Goal: Information Seeking & Learning: Find specific fact

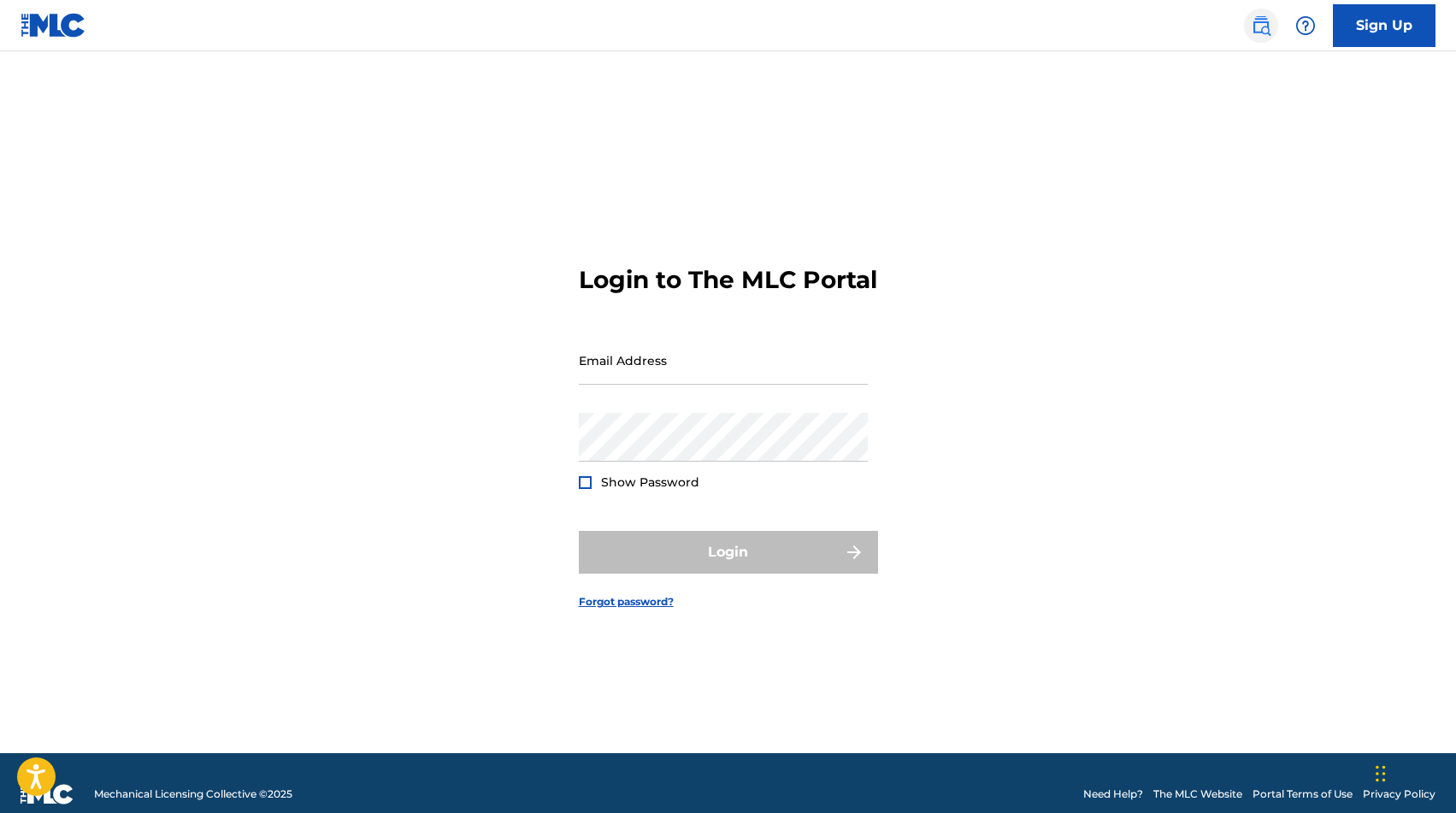
click at [1266, 17] on img at bounding box center [1261, 25] width 20 height 20
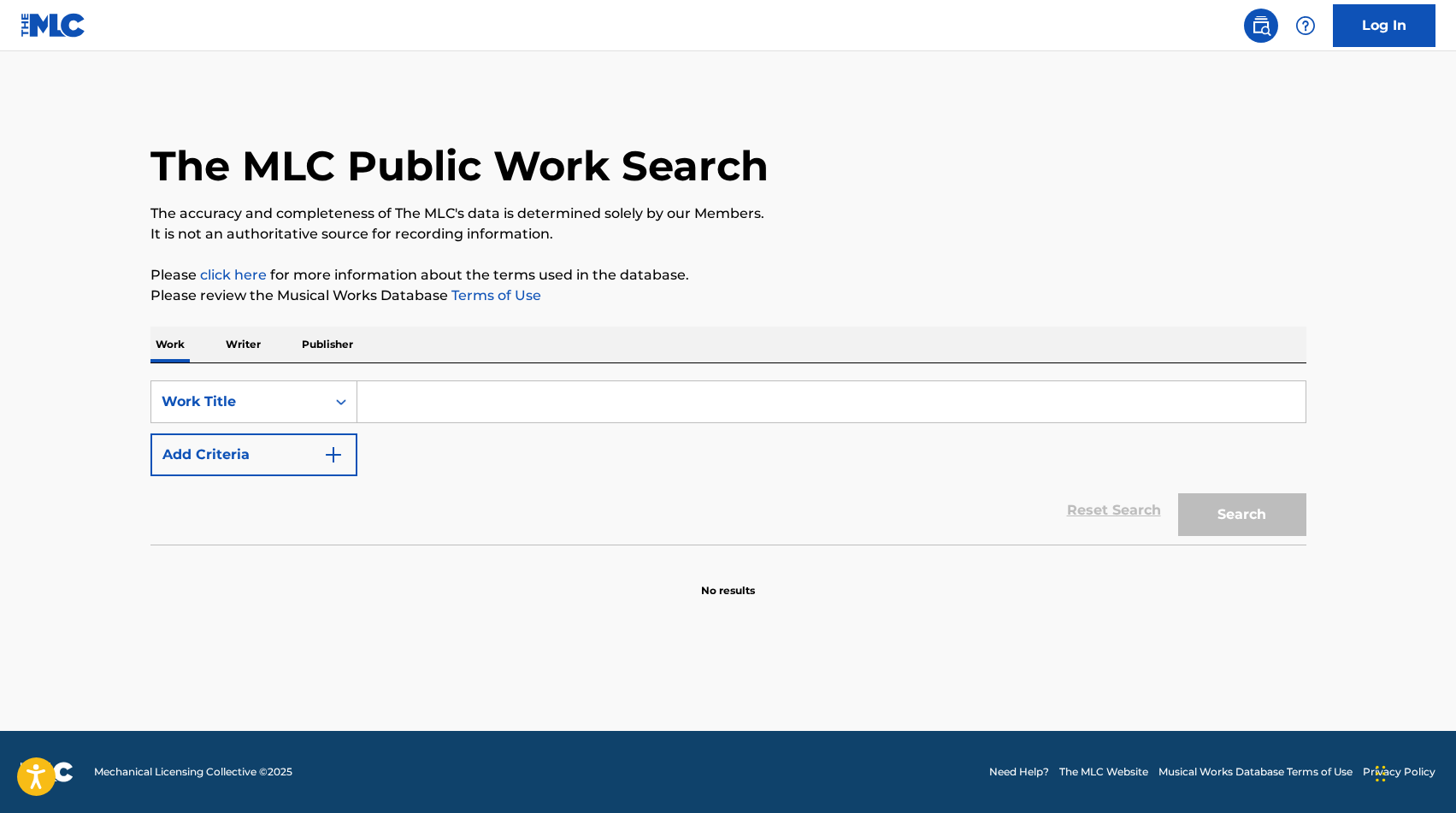
click at [399, 398] on input "Search Form" at bounding box center [831, 402] width 948 height 41
paste input "HASTA QUE PIDAS TREGUA"
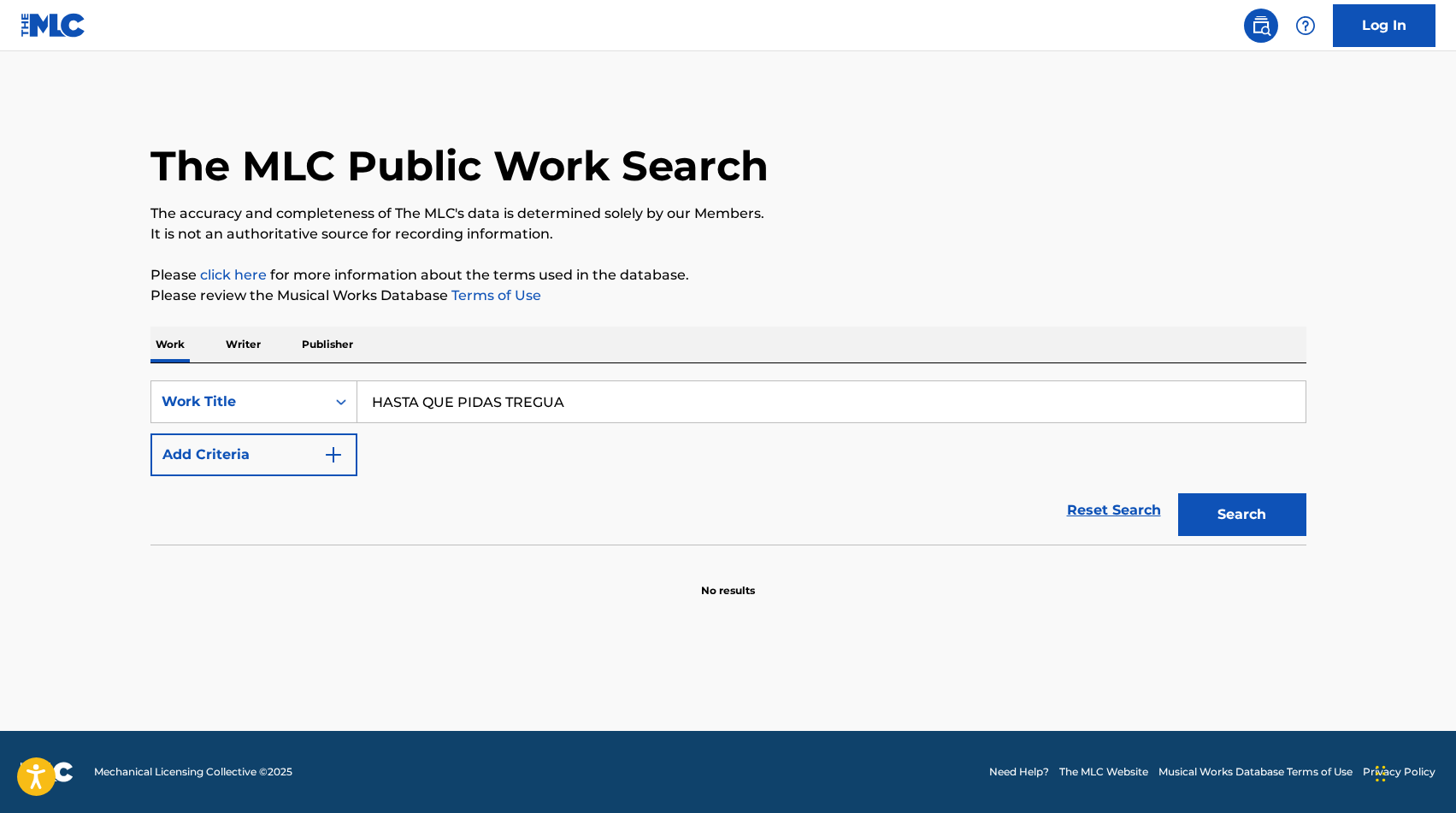
type input "HASTA QUE PIDAS TREGUA"
click at [1178, 493] on button "Search" at bounding box center [1242, 515] width 128 height 43
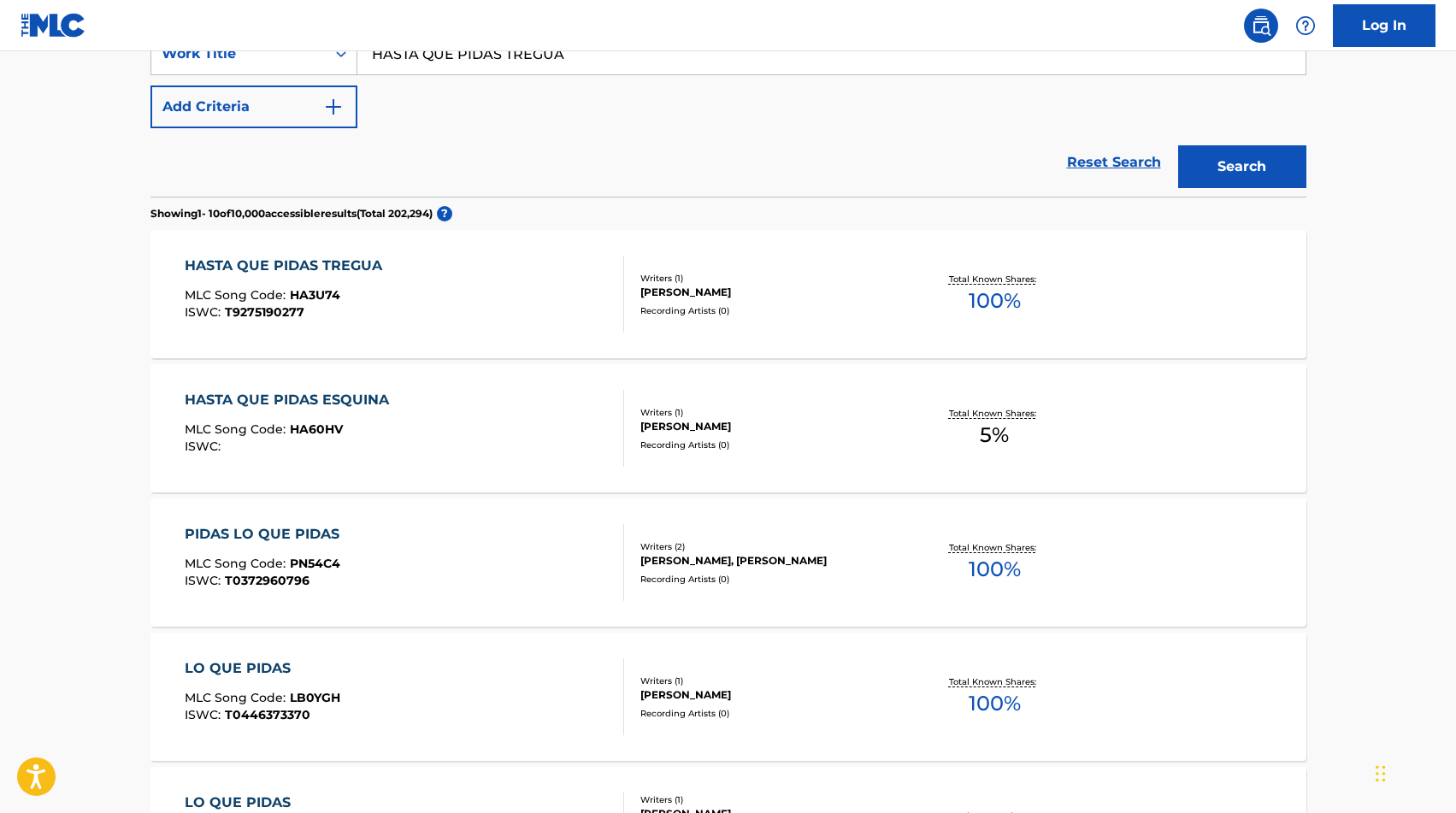
scroll to position [350, 0]
click at [489, 296] on div "HASTA QUE PIDAS TREGUA MLC Song Code : HA3U74 ISWC : T9275190277" at bounding box center [404, 291] width 439 height 77
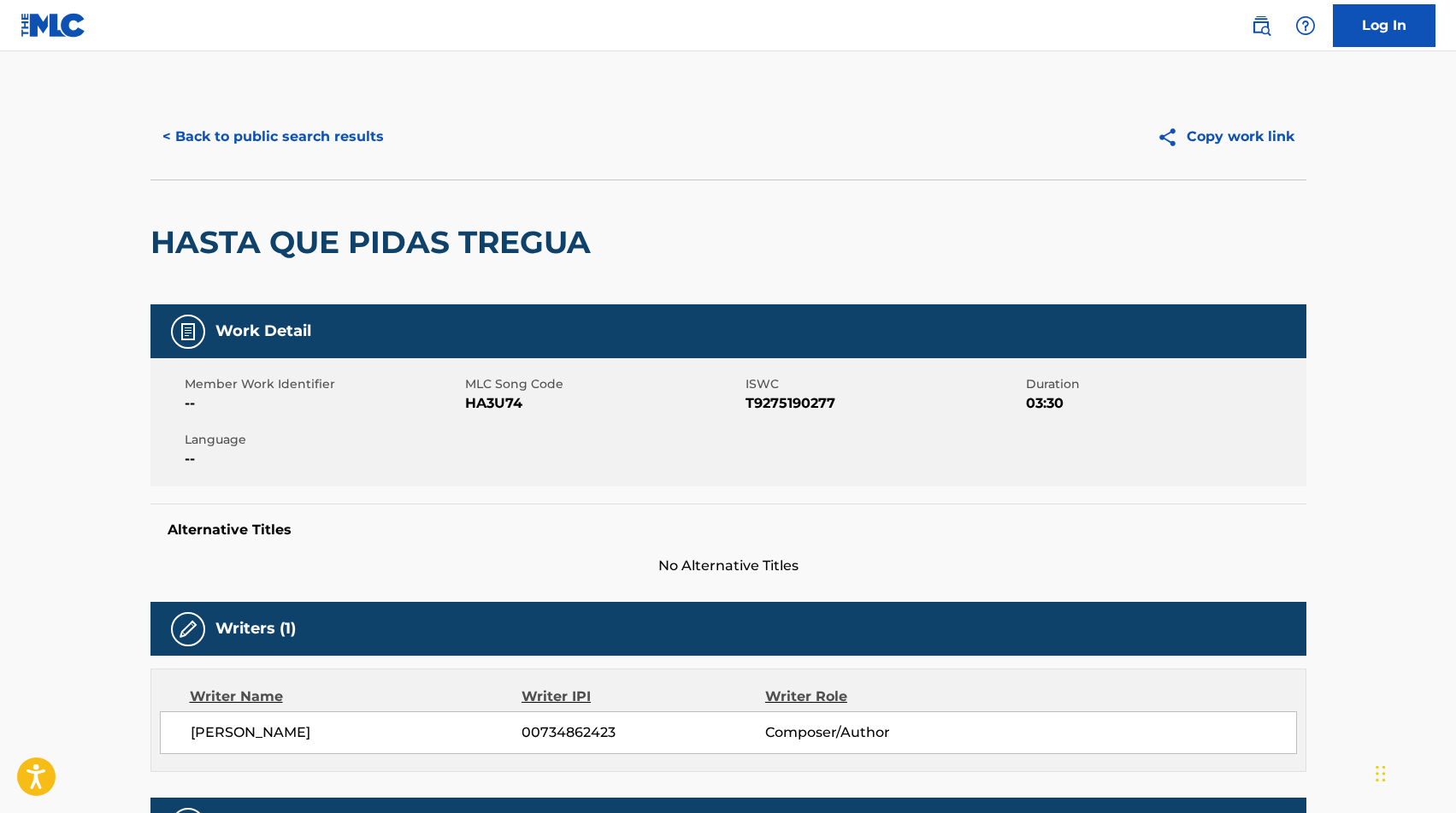
click at [494, 398] on span "HA3U74" at bounding box center [603, 403] width 276 height 20
copy span "HA3U74"
click at [182, 134] on button "< Back to public search results" at bounding box center [273, 137] width 246 height 43
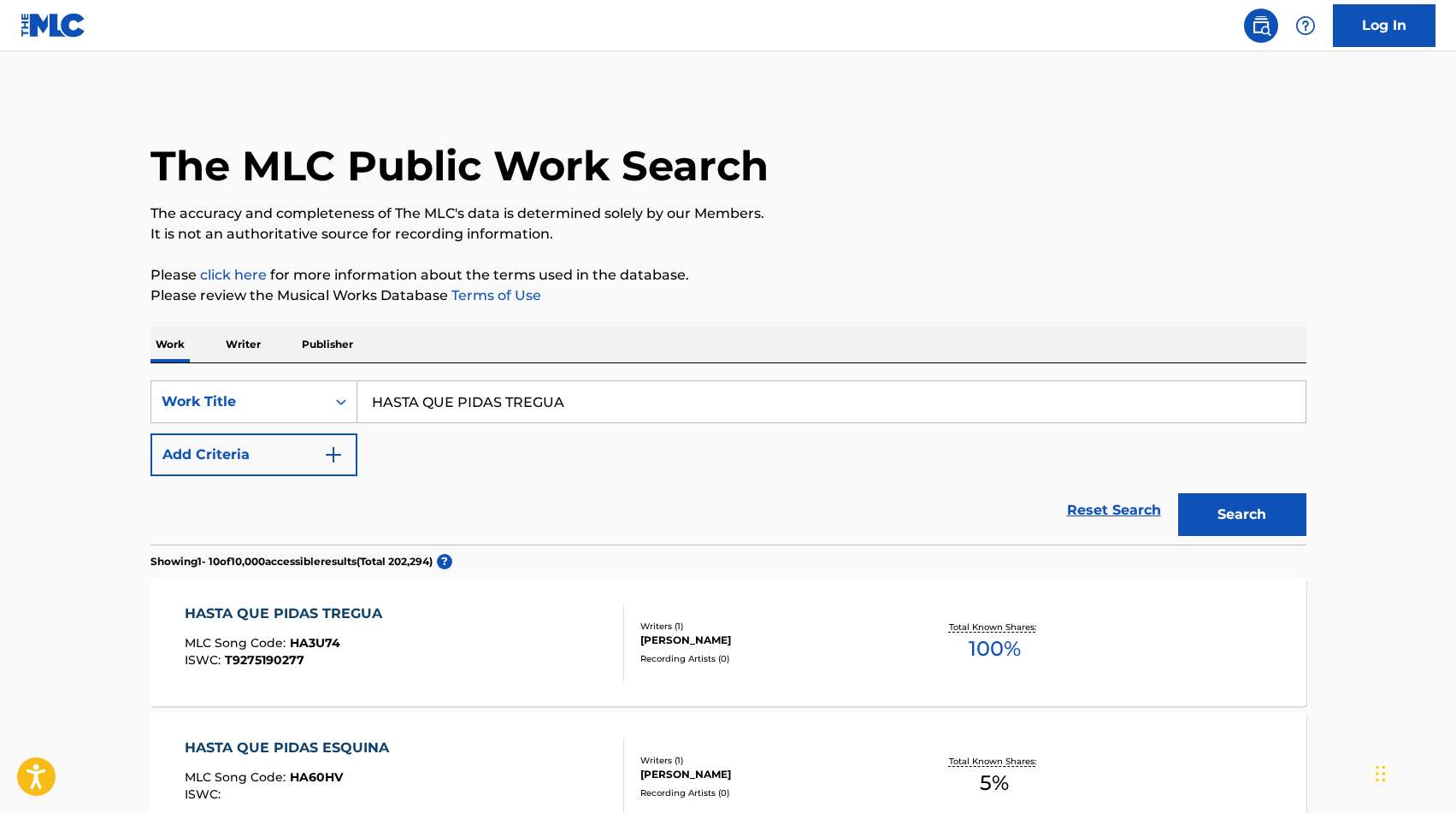
click at [483, 409] on input "HASTA QUE PIDAS TREGUA" at bounding box center [831, 402] width 948 height 41
type input "HAY AMORES"
click at [338, 454] on img "Search Form" at bounding box center [333, 455] width 20 height 20
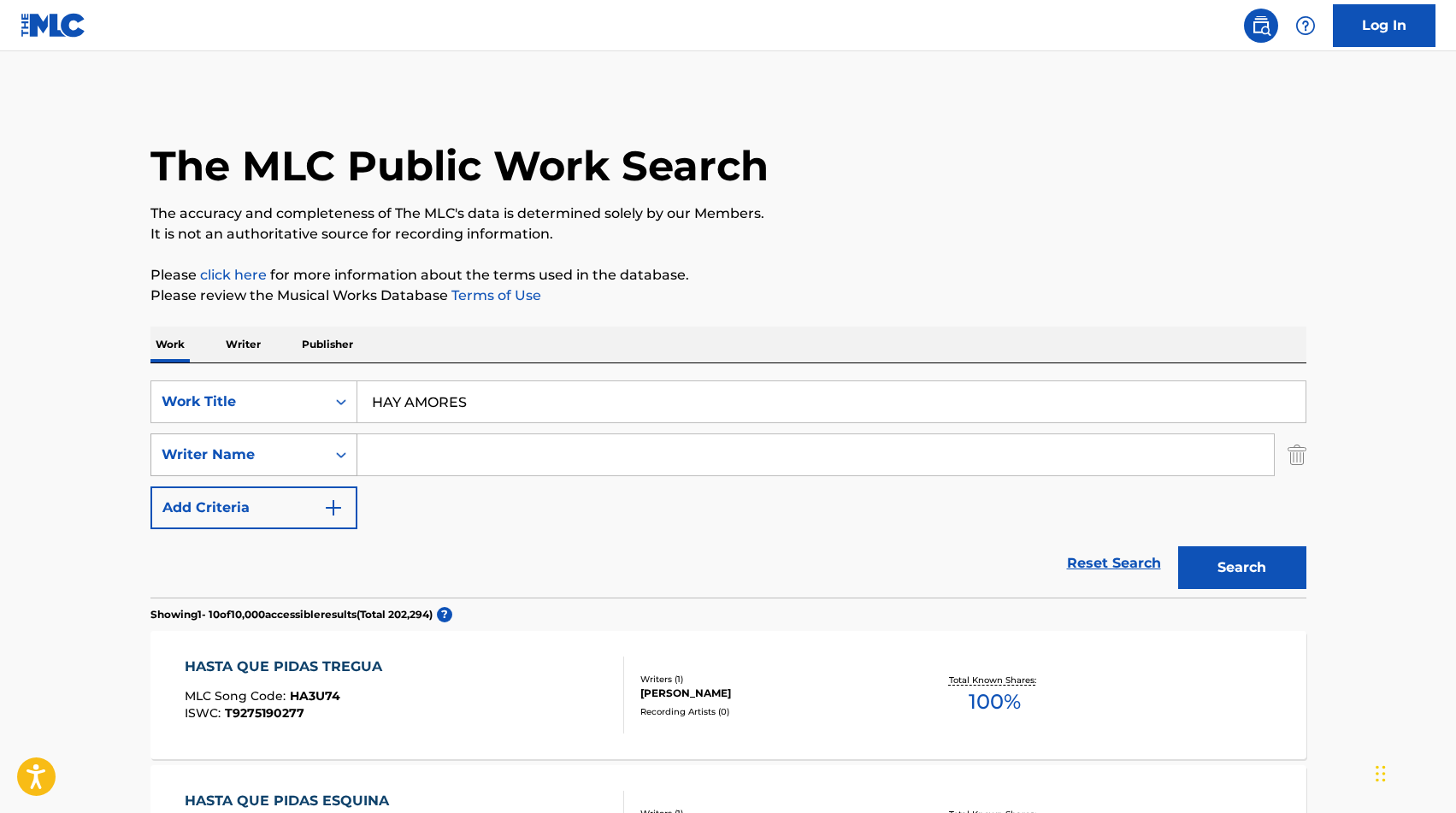
click at [336, 456] on icon "Search Form" at bounding box center [341, 456] width 17 height 17
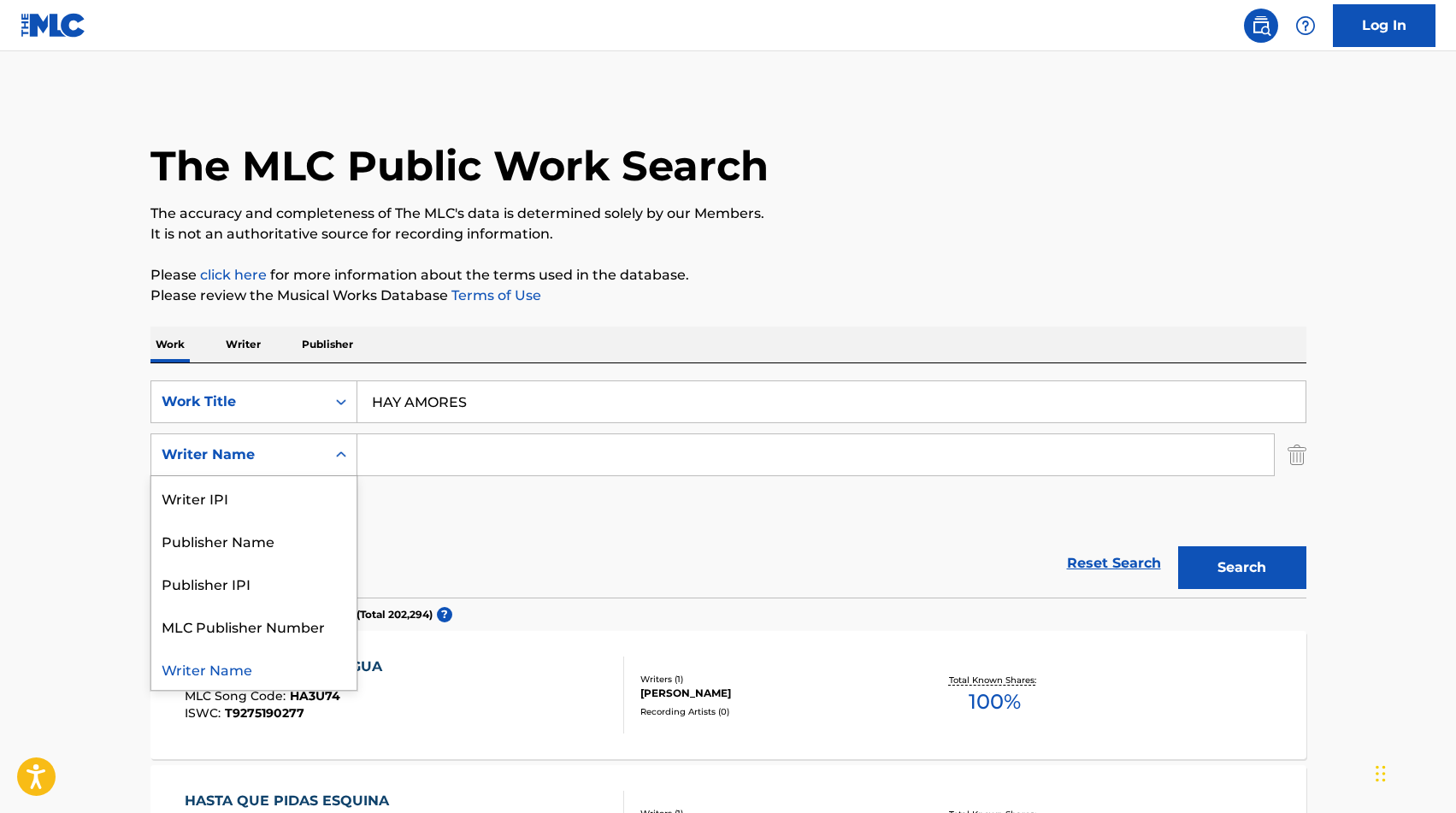
click at [418, 462] on input "Search Form" at bounding box center [816, 455] width 917 height 41
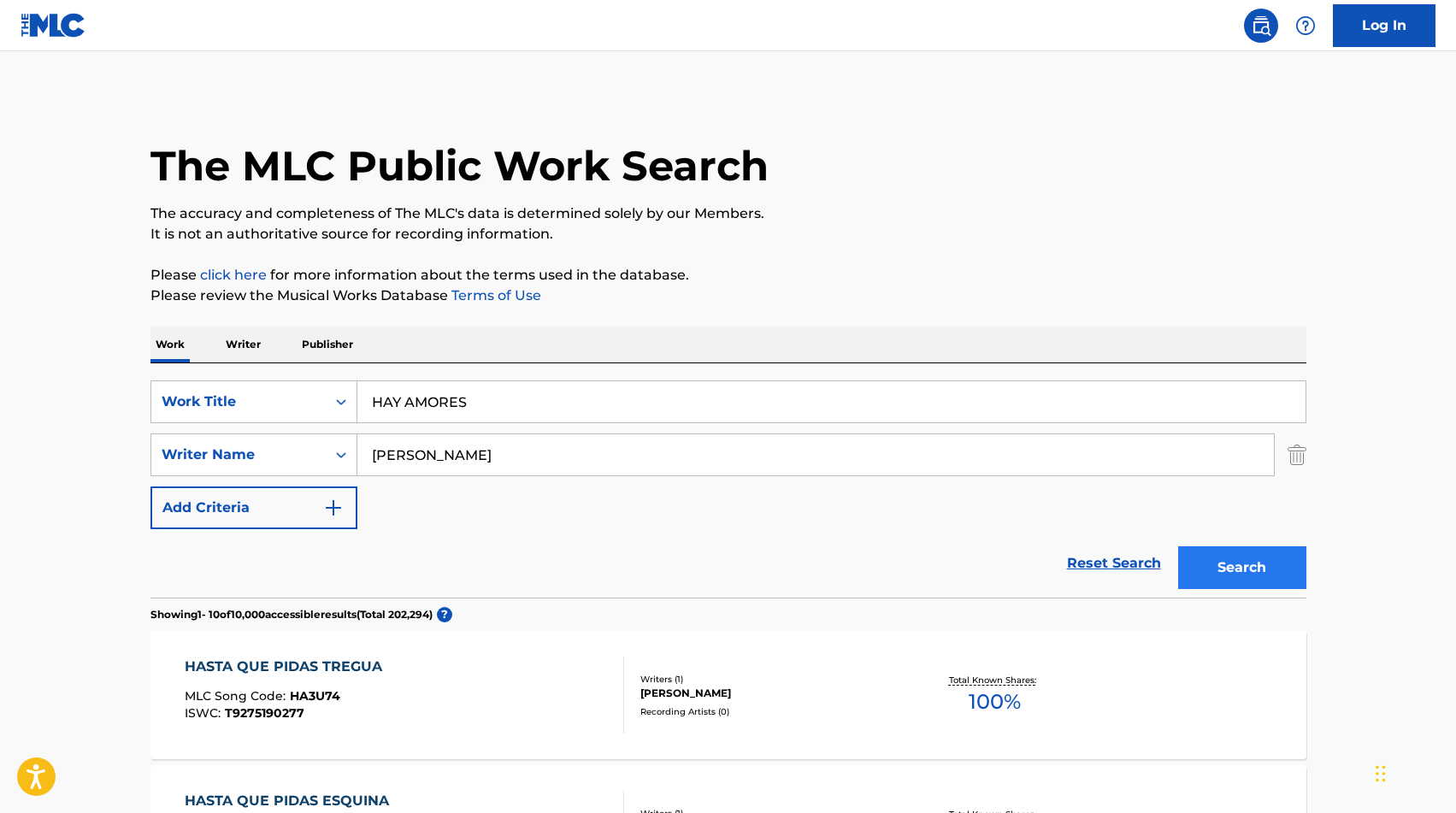
type input "[PERSON_NAME]"
click at [1251, 568] on button "Search" at bounding box center [1242, 568] width 128 height 43
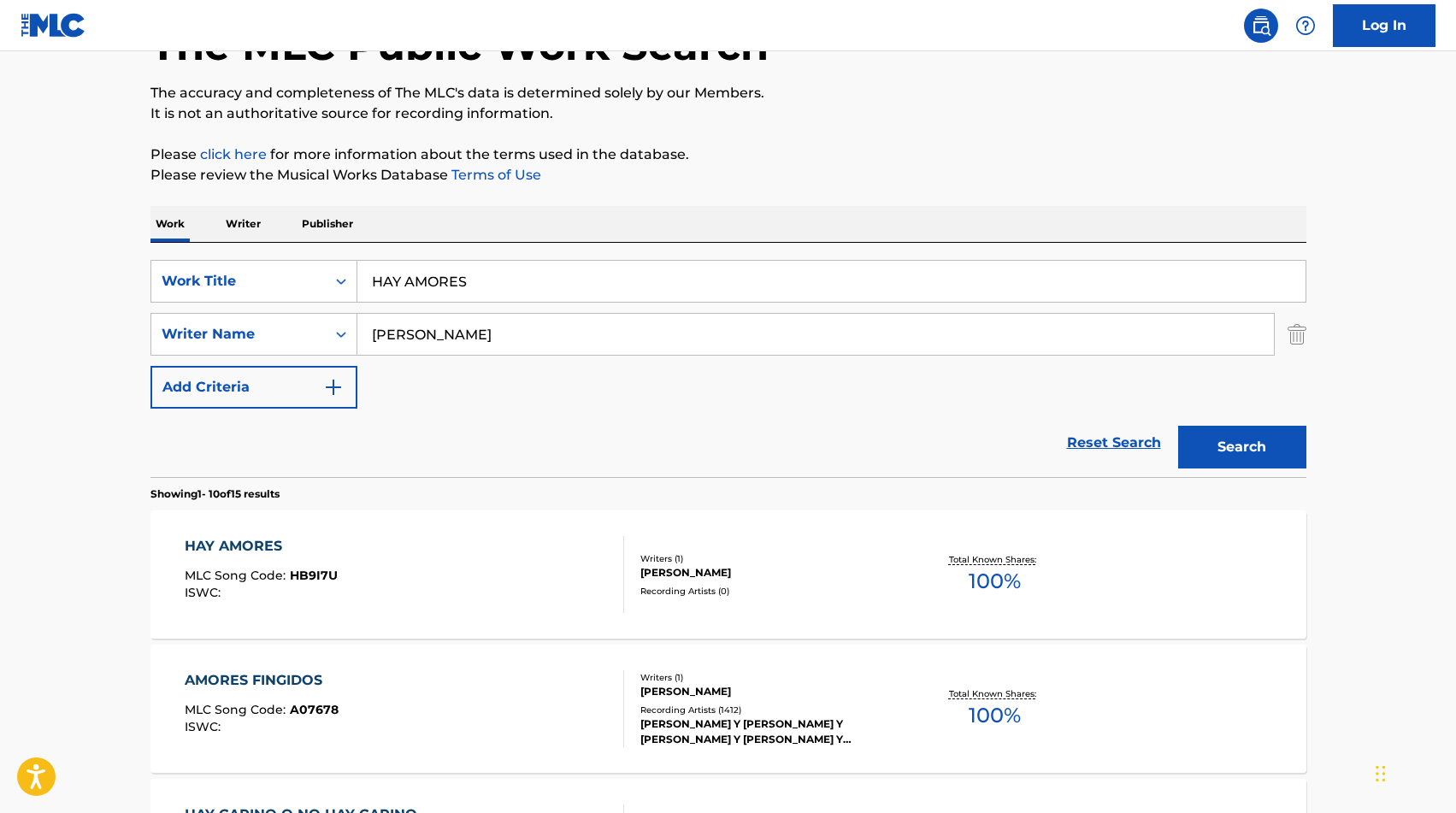
scroll to position [127, 0]
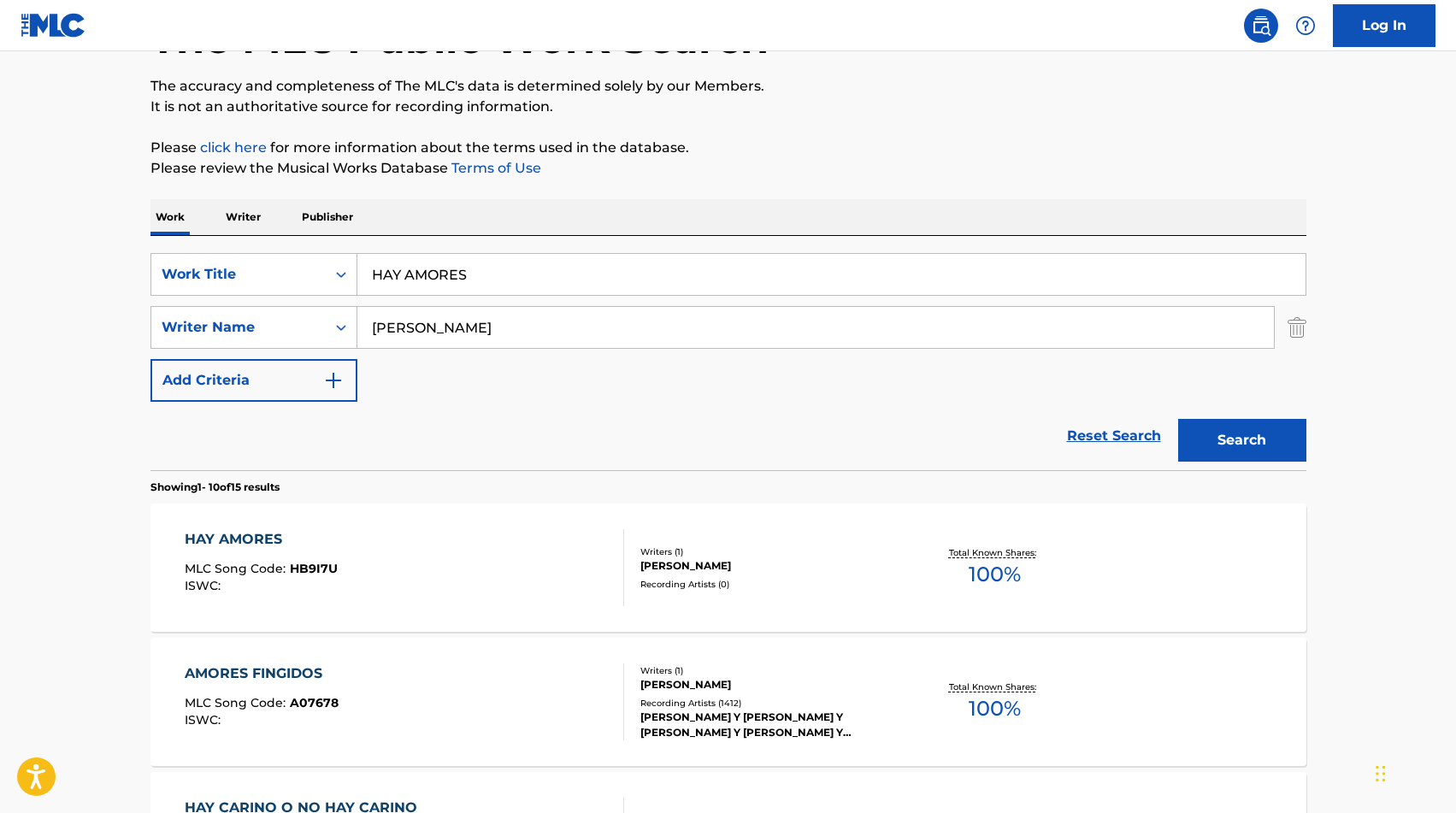
click at [798, 568] on div "[PERSON_NAME]" at bounding box center [769, 566] width 258 height 16
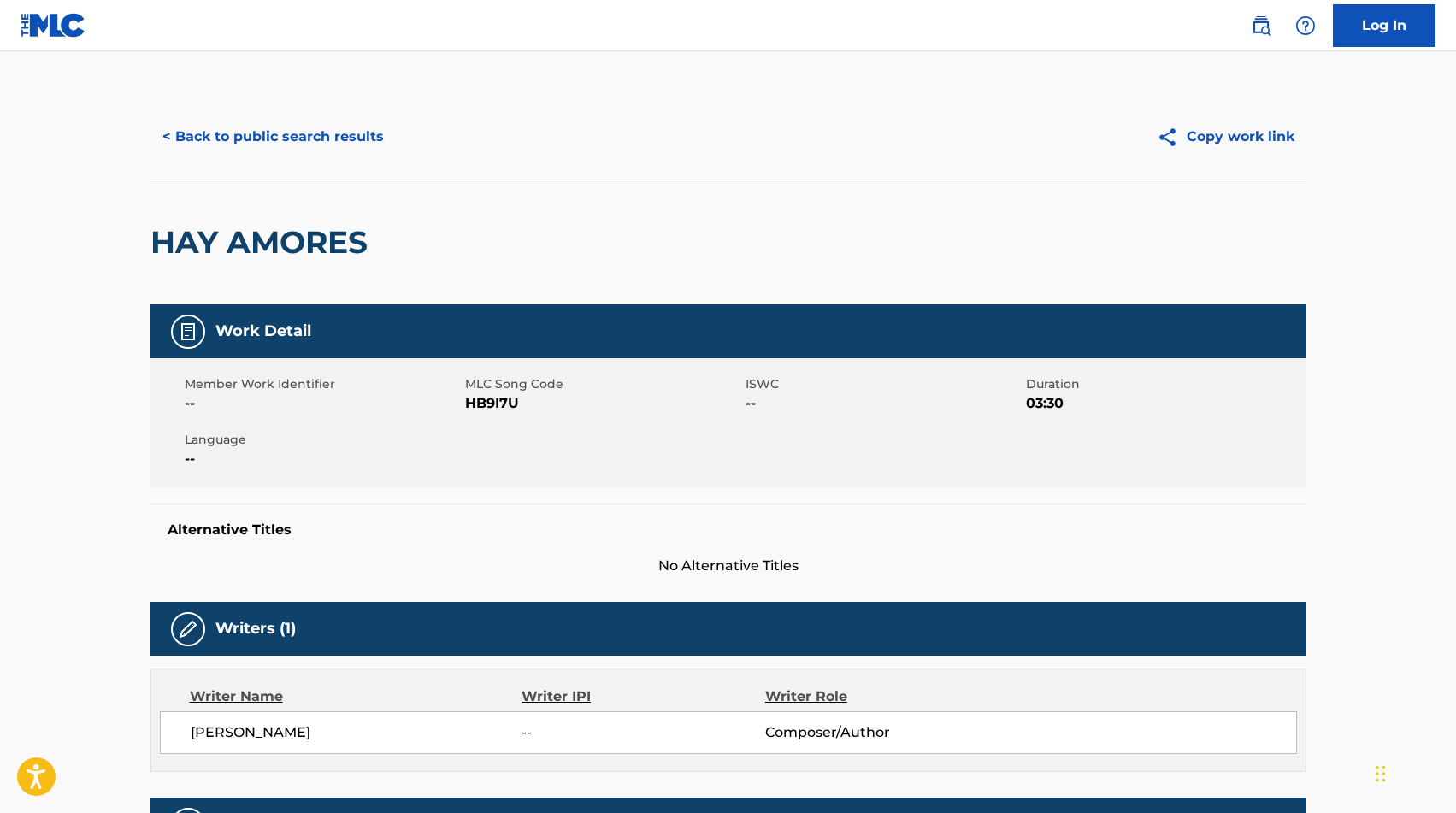
click at [484, 404] on span "HB9I7U" at bounding box center [603, 403] width 276 height 20
copy span "HB9I7U"
click at [266, 143] on button "< Back to public search results" at bounding box center [273, 137] width 246 height 43
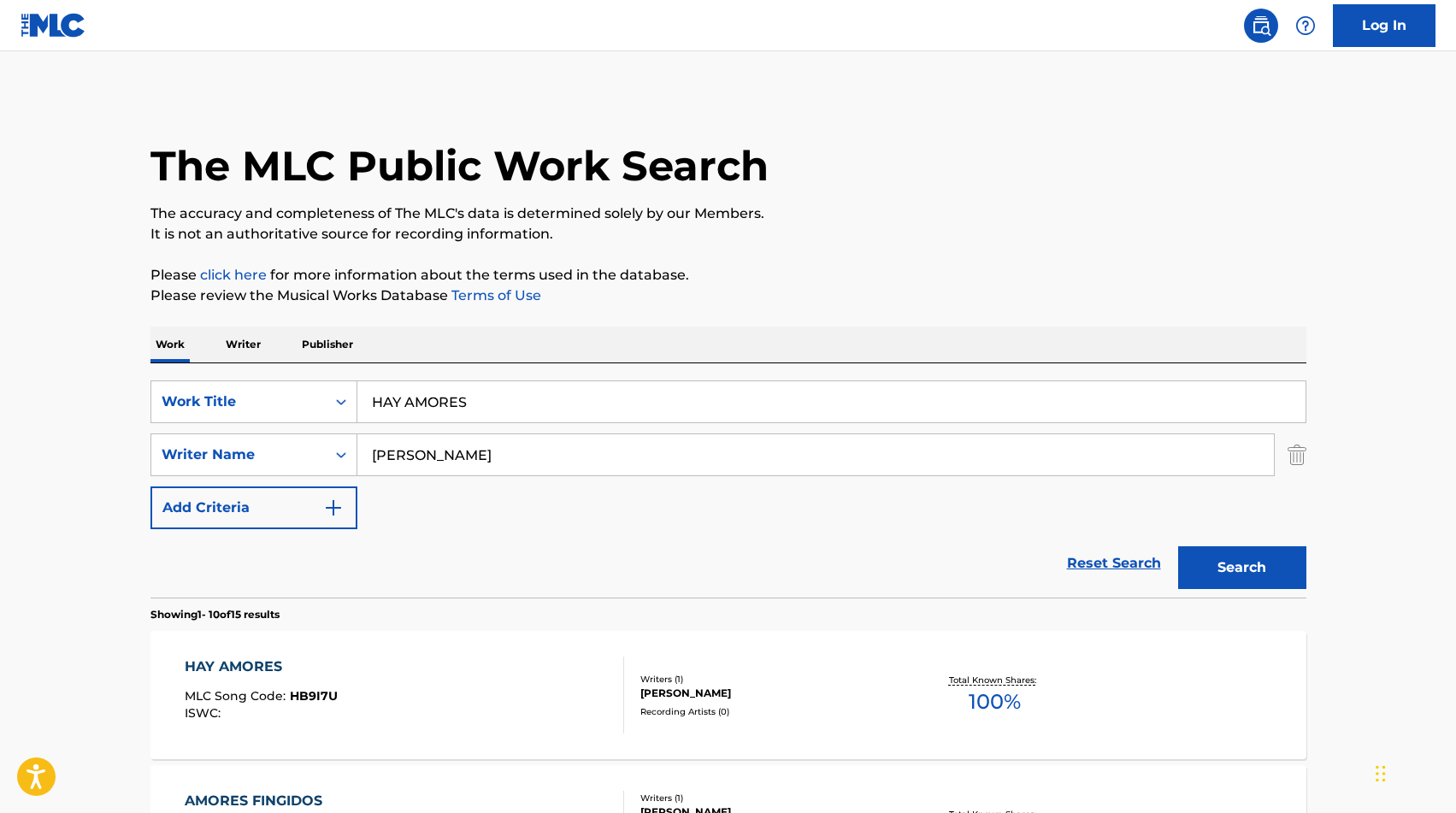
scroll to position [127, 0]
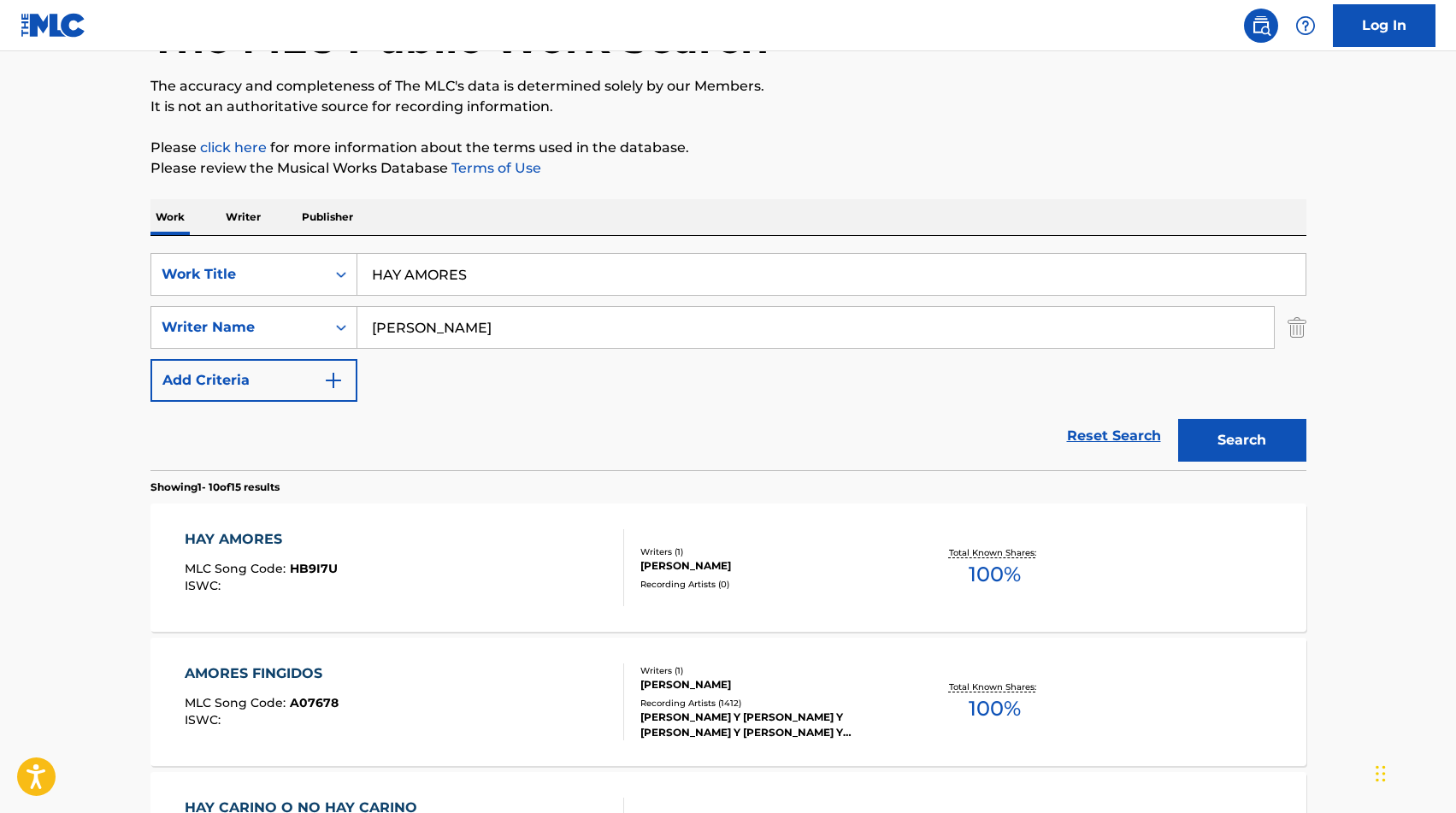
click at [429, 285] on input "HAY AMORES" at bounding box center [831, 274] width 948 height 41
paste input "HAY QUE DARLE"
click at [429, 285] on input "HAY HAY QUE DARL" at bounding box center [831, 274] width 948 height 41
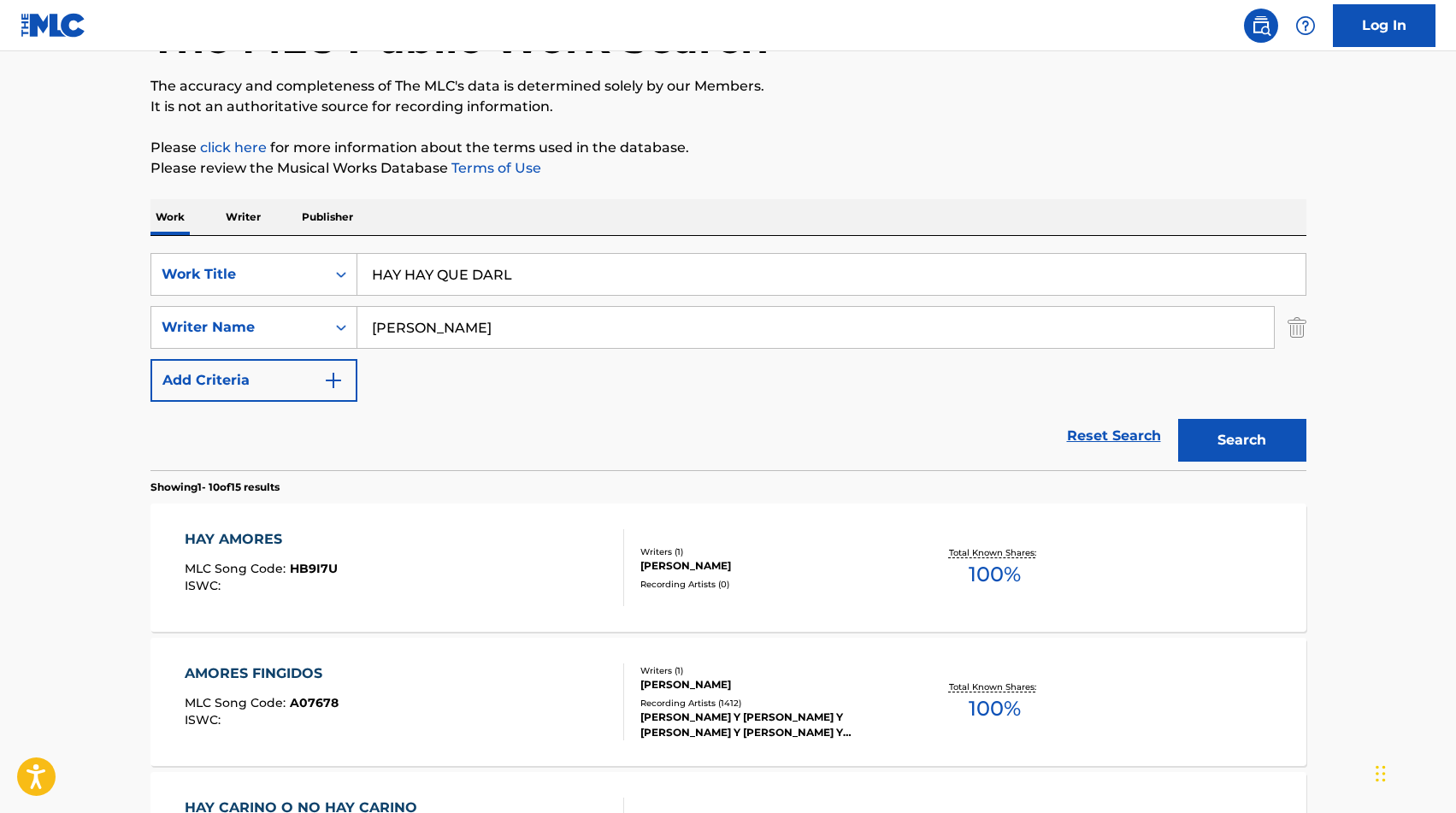
click at [429, 285] on input "HAY HAY QUE DARL" at bounding box center [831, 274] width 948 height 41
paste input "QUE DARLE"
type input "HAY QUE DARLE"
click at [418, 316] on input "[PERSON_NAME]" at bounding box center [816, 327] width 917 height 41
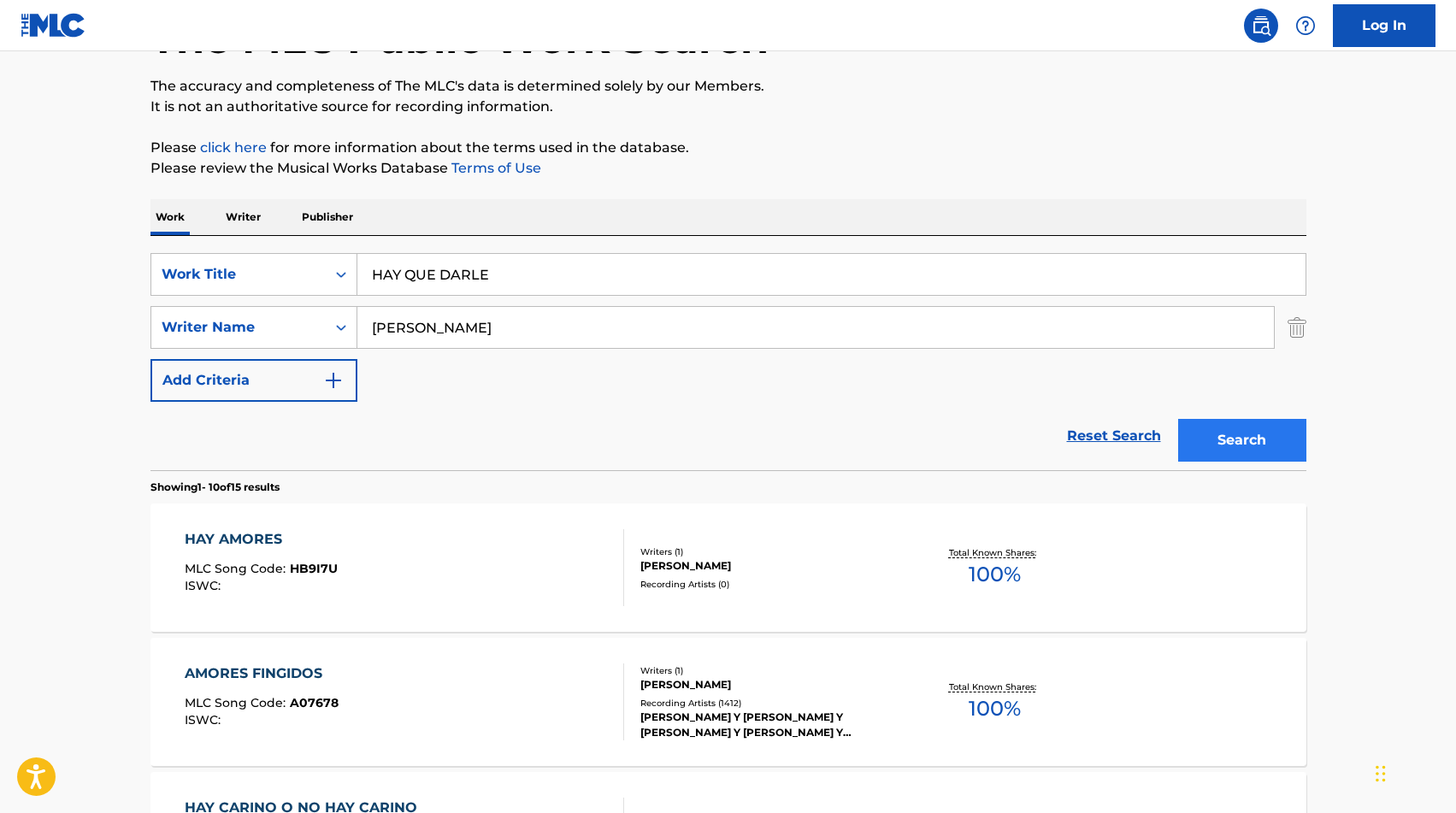
type input "[PERSON_NAME]"
click at [1300, 453] on button "Search" at bounding box center [1242, 440] width 128 height 43
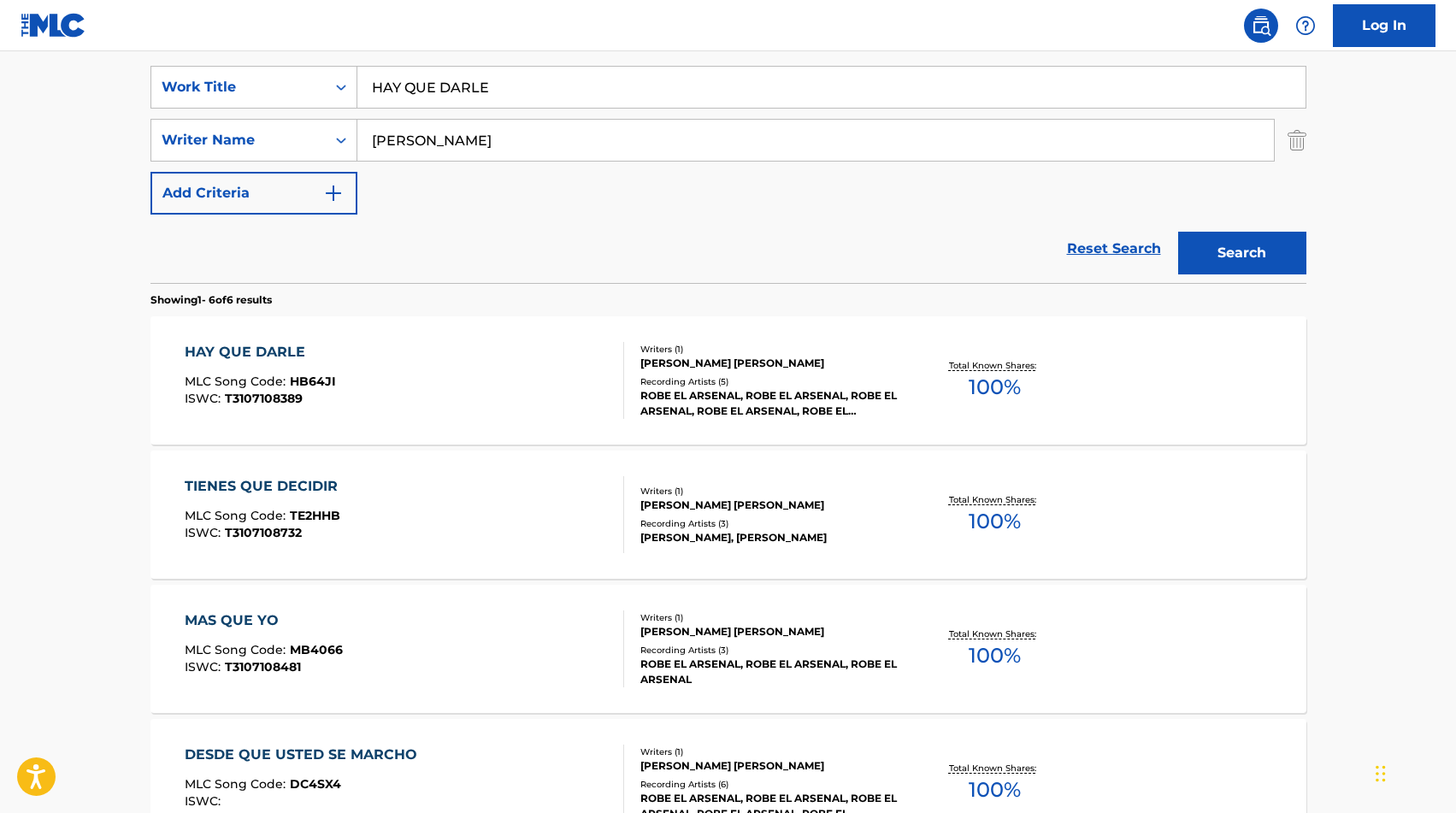
scroll to position [319, 0]
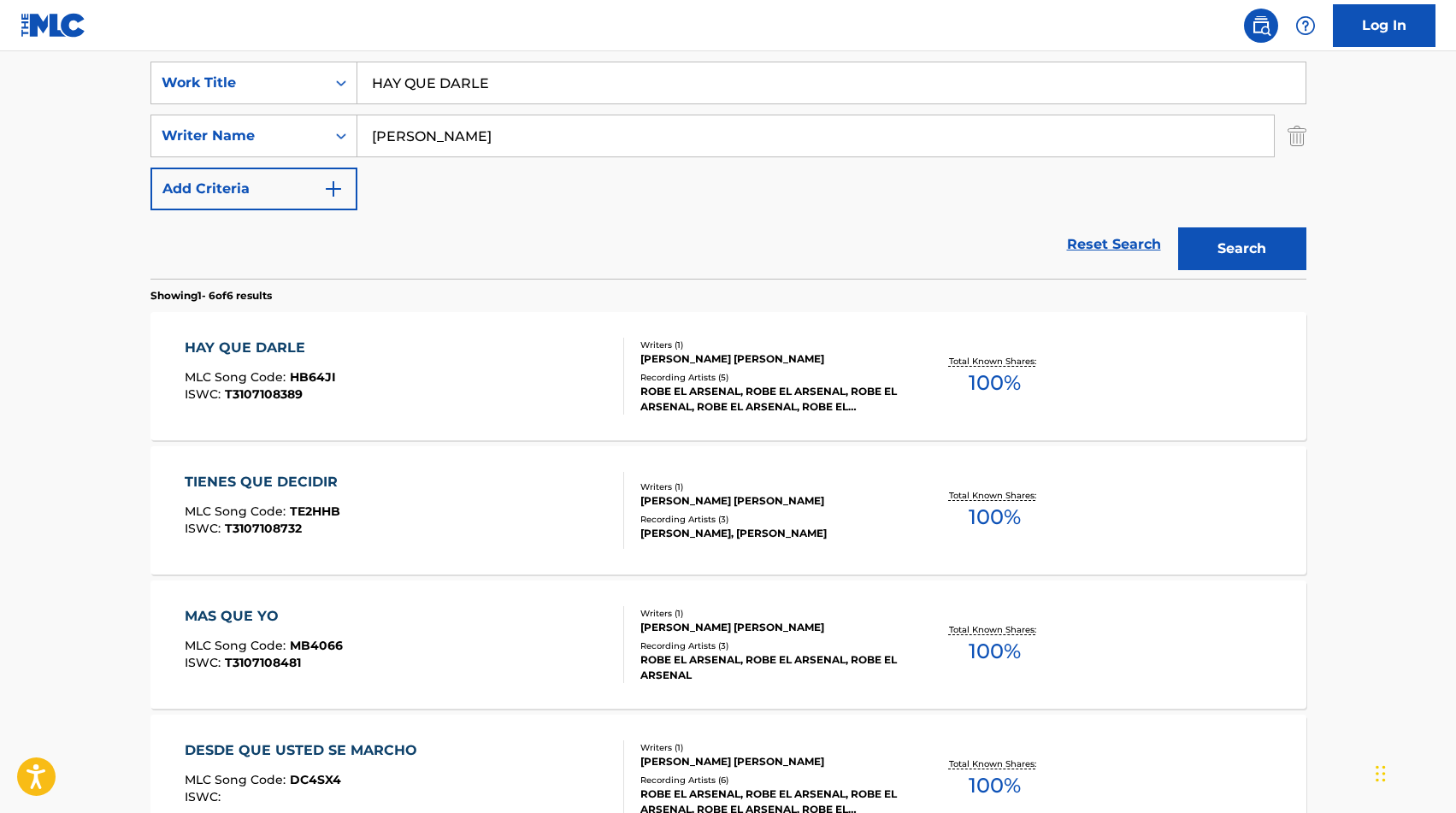
click at [764, 413] on div "ROBE EL ARSENAL, ROBE EL ARSENAL, ROBE EL ARSENAL, ROBE EL ARSENAL, ROBE EL ARS…" at bounding box center [769, 399] width 258 height 31
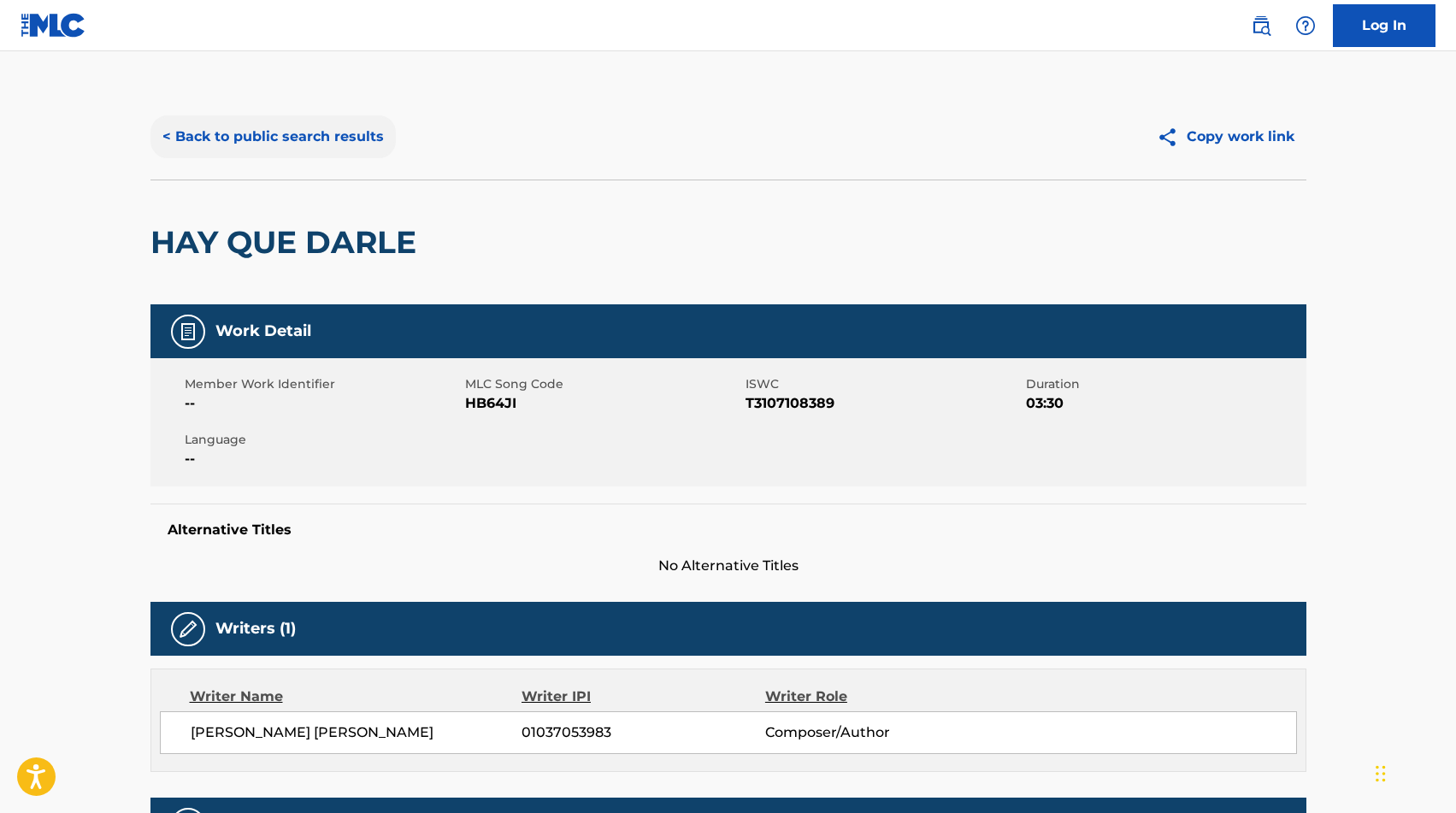
click at [298, 155] on button "< Back to public search results" at bounding box center [273, 137] width 246 height 43
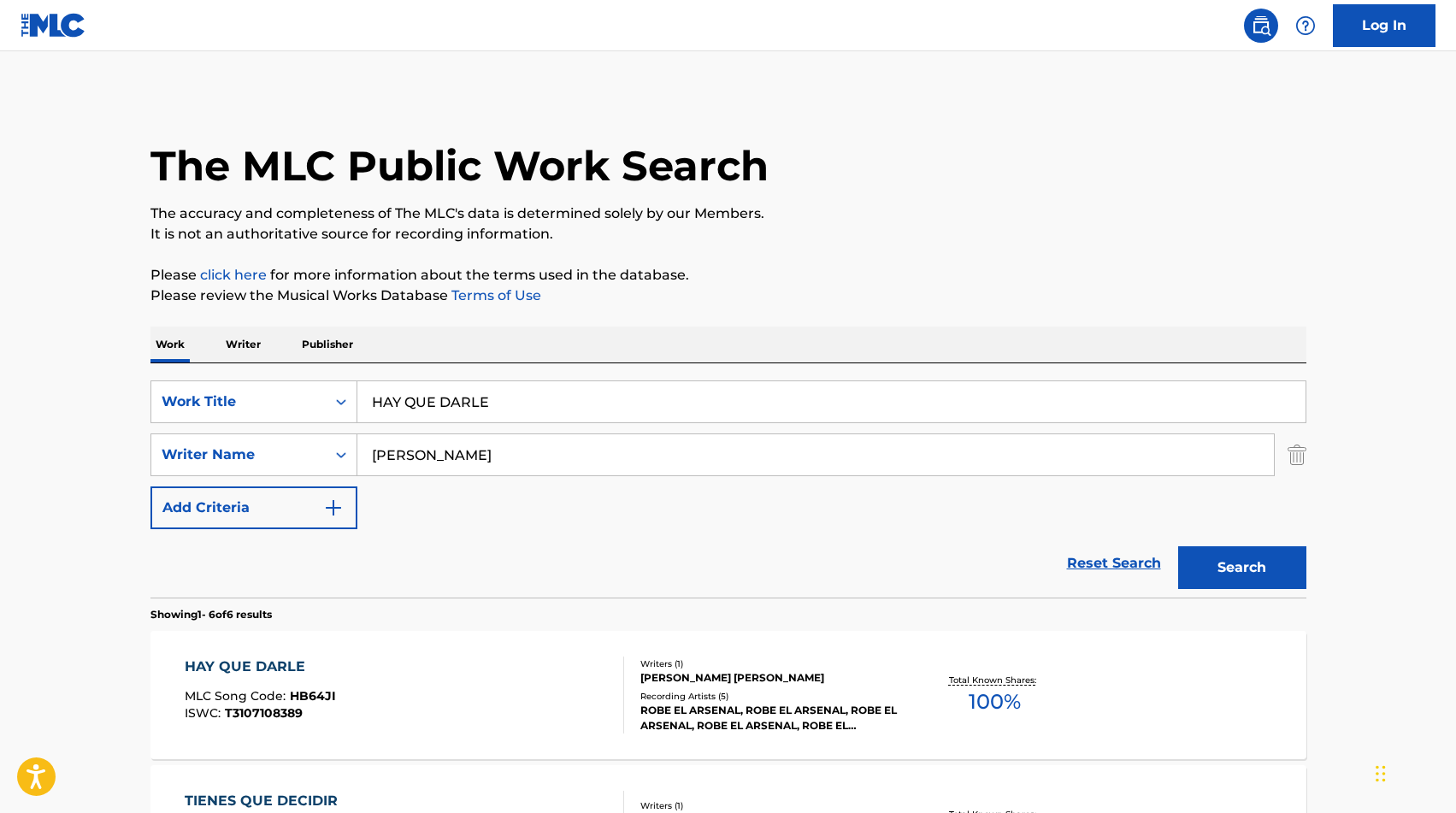
scroll to position [319, 0]
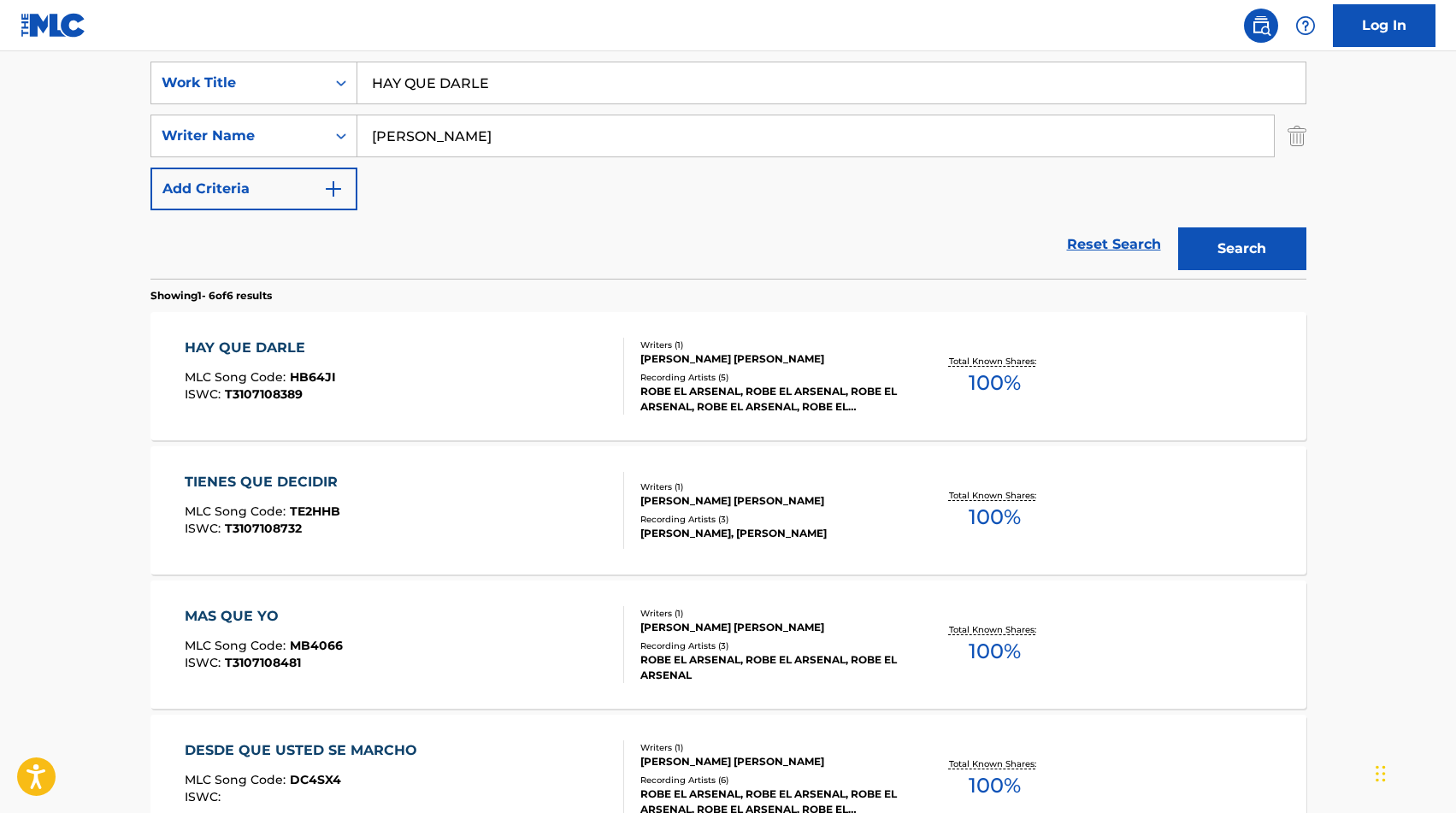
click at [510, 101] on input "HAY QUE DARLE" at bounding box center [831, 83] width 948 height 41
type input "HAY QUE DARTE"
click at [1234, 251] on button "Search" at bounding box center [1242, 249] width 128 height 43
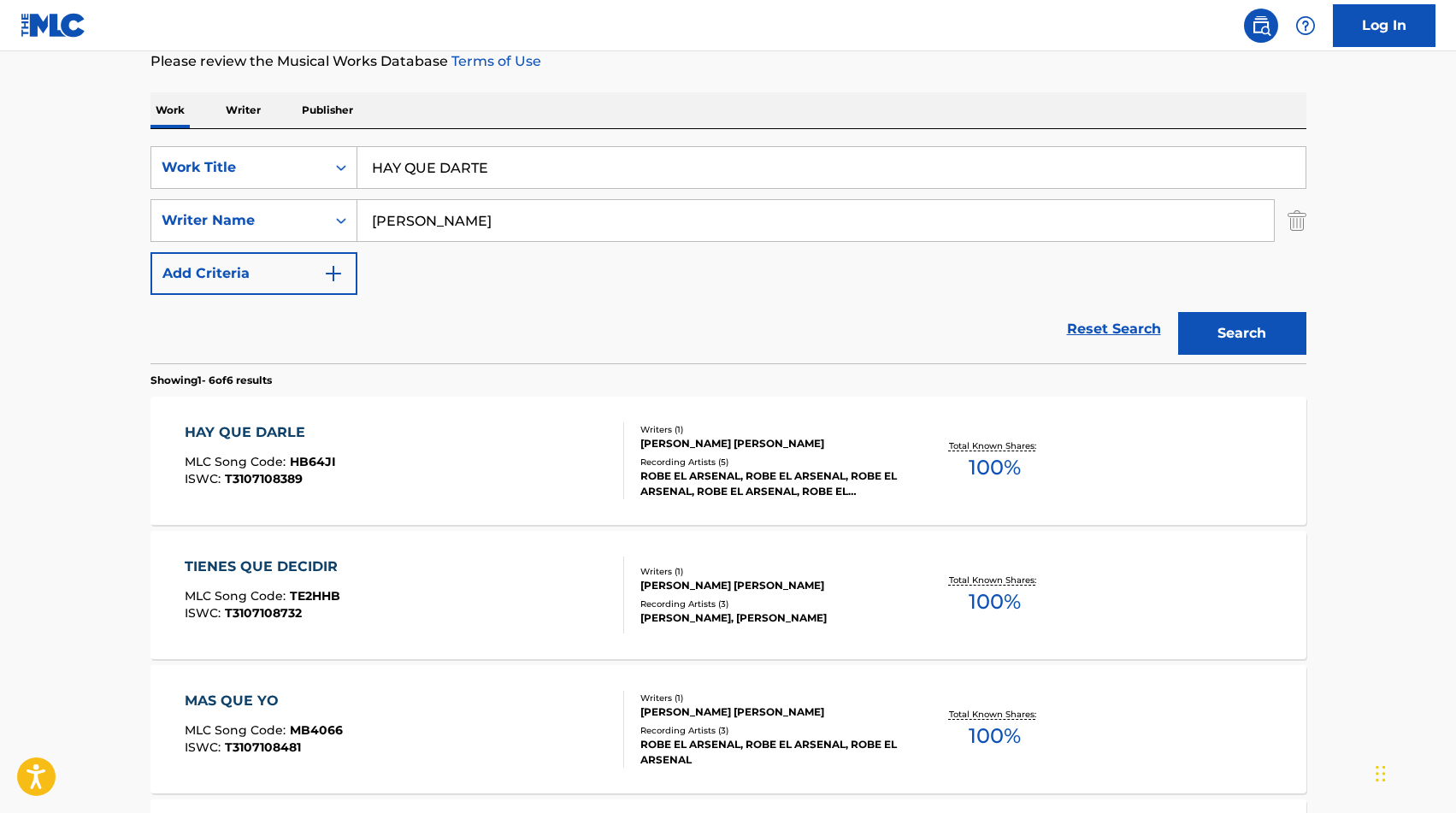
scroll to position [238, 0]
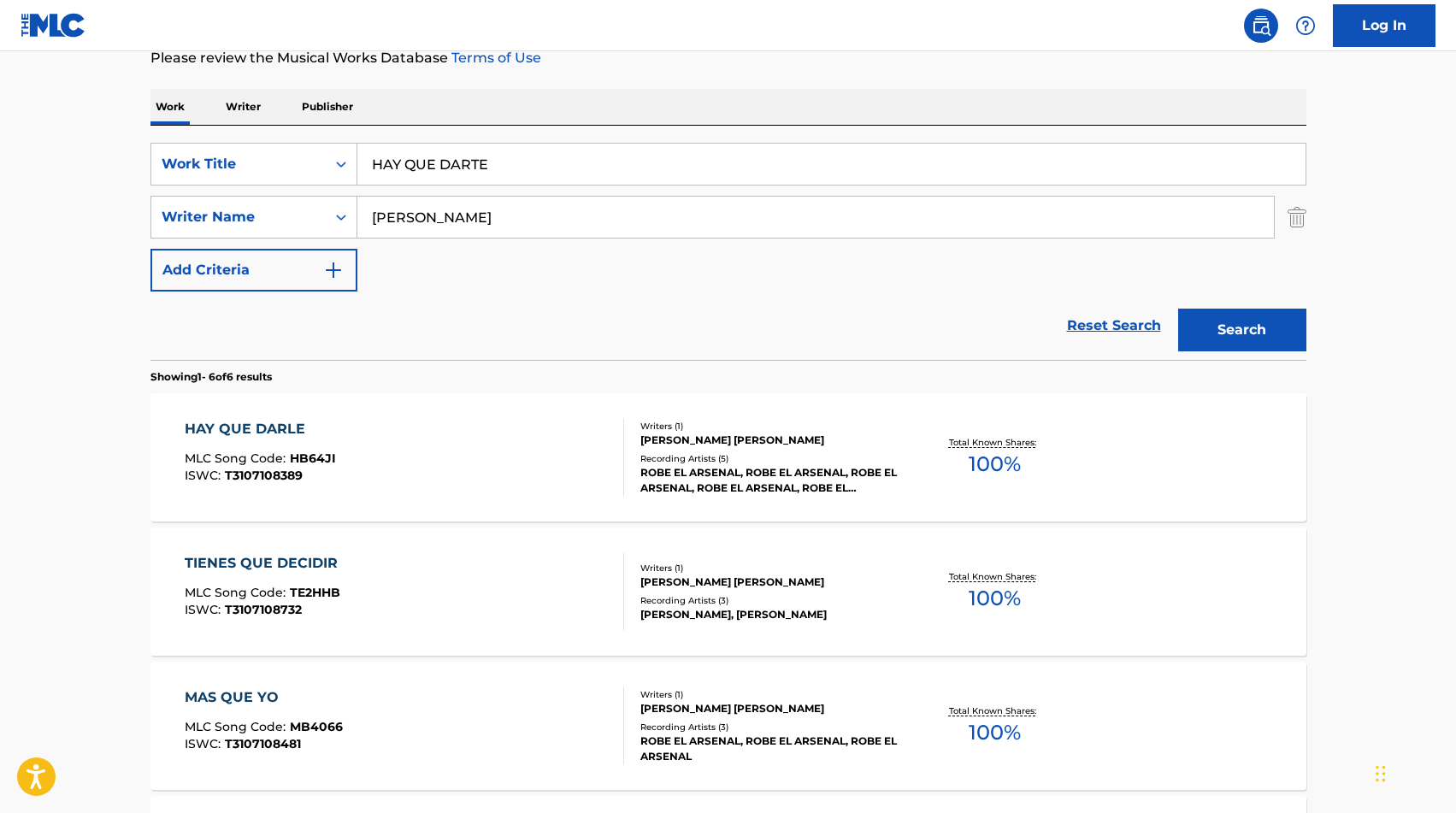
click at [493, 432] on div "HAY QUE DARLE MLC Song Code : HB64JI ISWC : T3107108389" at bounding box center [404, 457] width 439 height 77
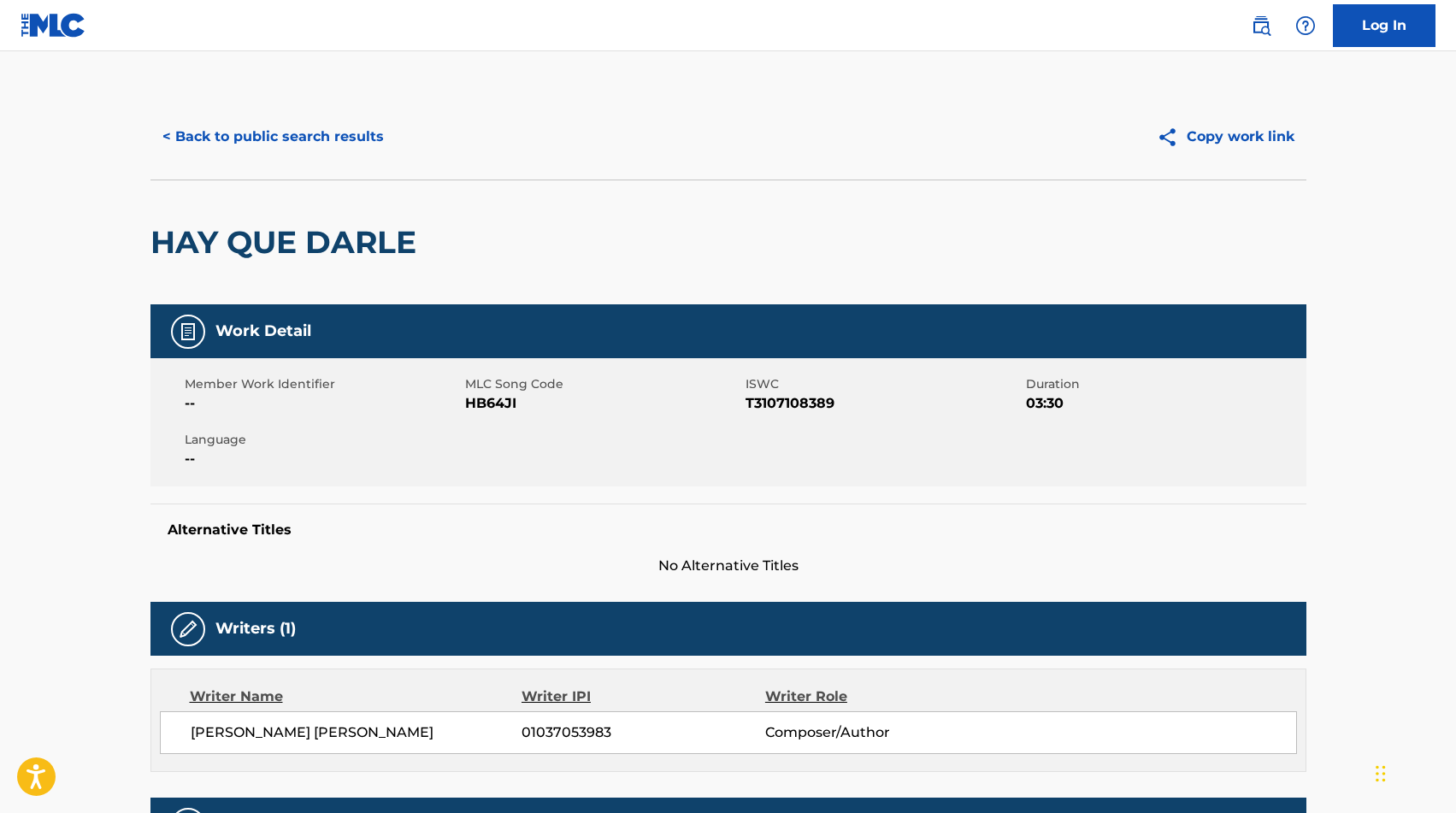
click at [492, 400] on span "HB64JI" at bounding box center [603, 403] width 276 height 20
copy span "HB64JI"
click at [308, 161] on div "< Back to public search results Copy work link" at bounding box center [728, 137] width 1156 height 85
click at [315, 153] on button "< Back to public search results" at bounding box center [273, 137] width 246 height 43
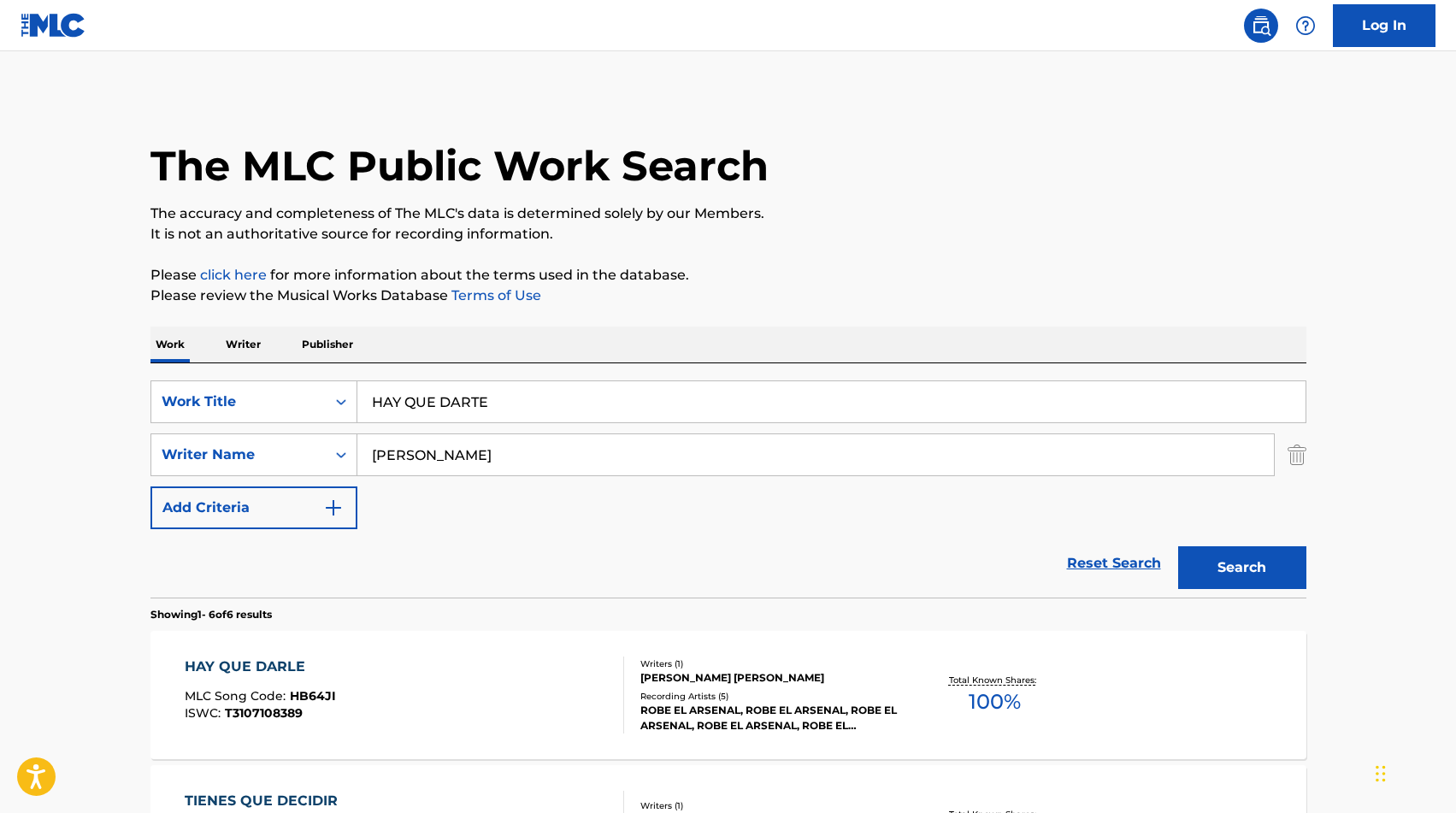
scroll to position [238, 0]
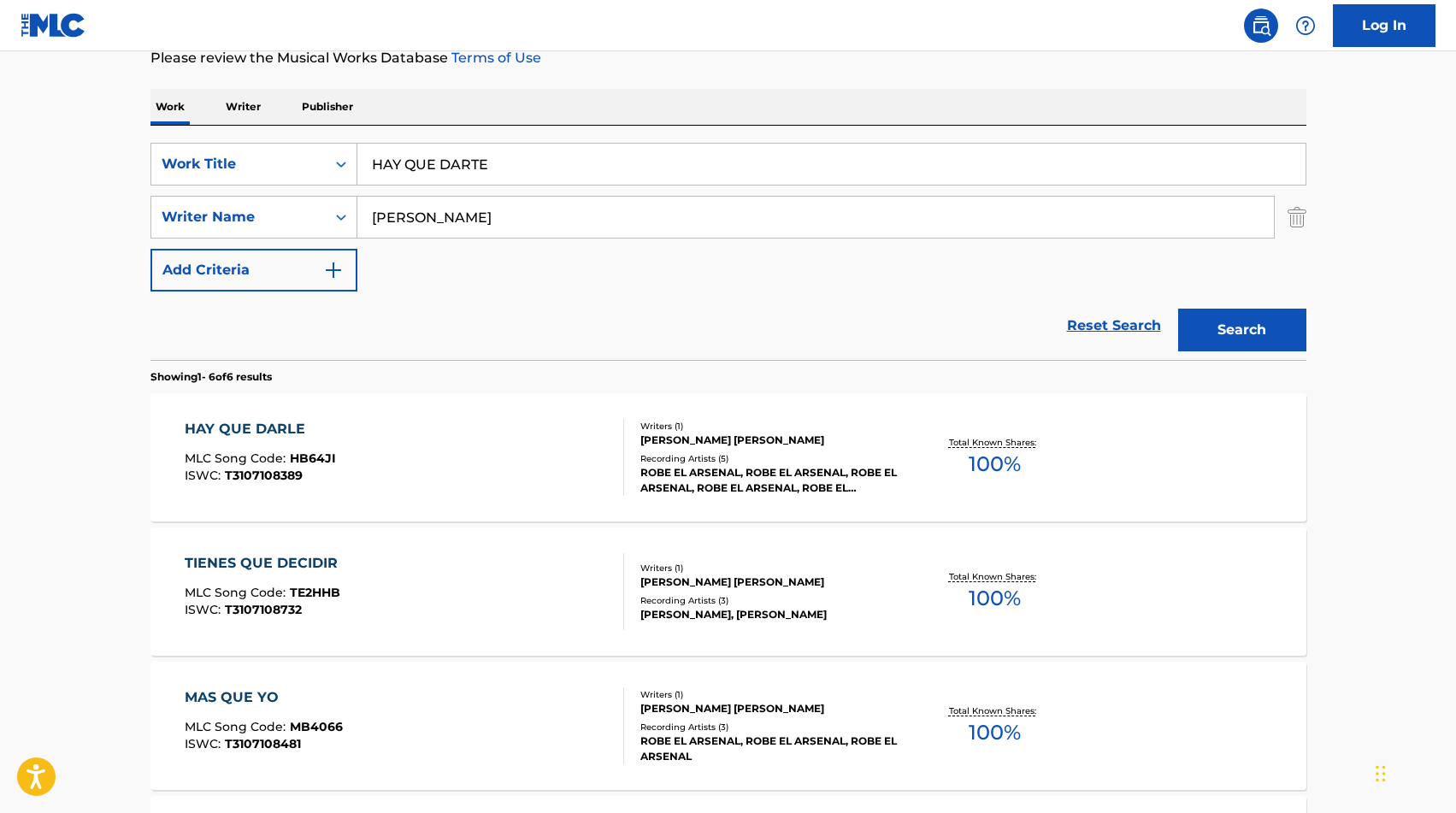
click at [460, 175] on input "HAY QUE DARTE" at bounding box center [831, 164] width 948 height 41
paste input "E VUELTO A LLORAR"
type input "HE VUELTO A LLORAR"
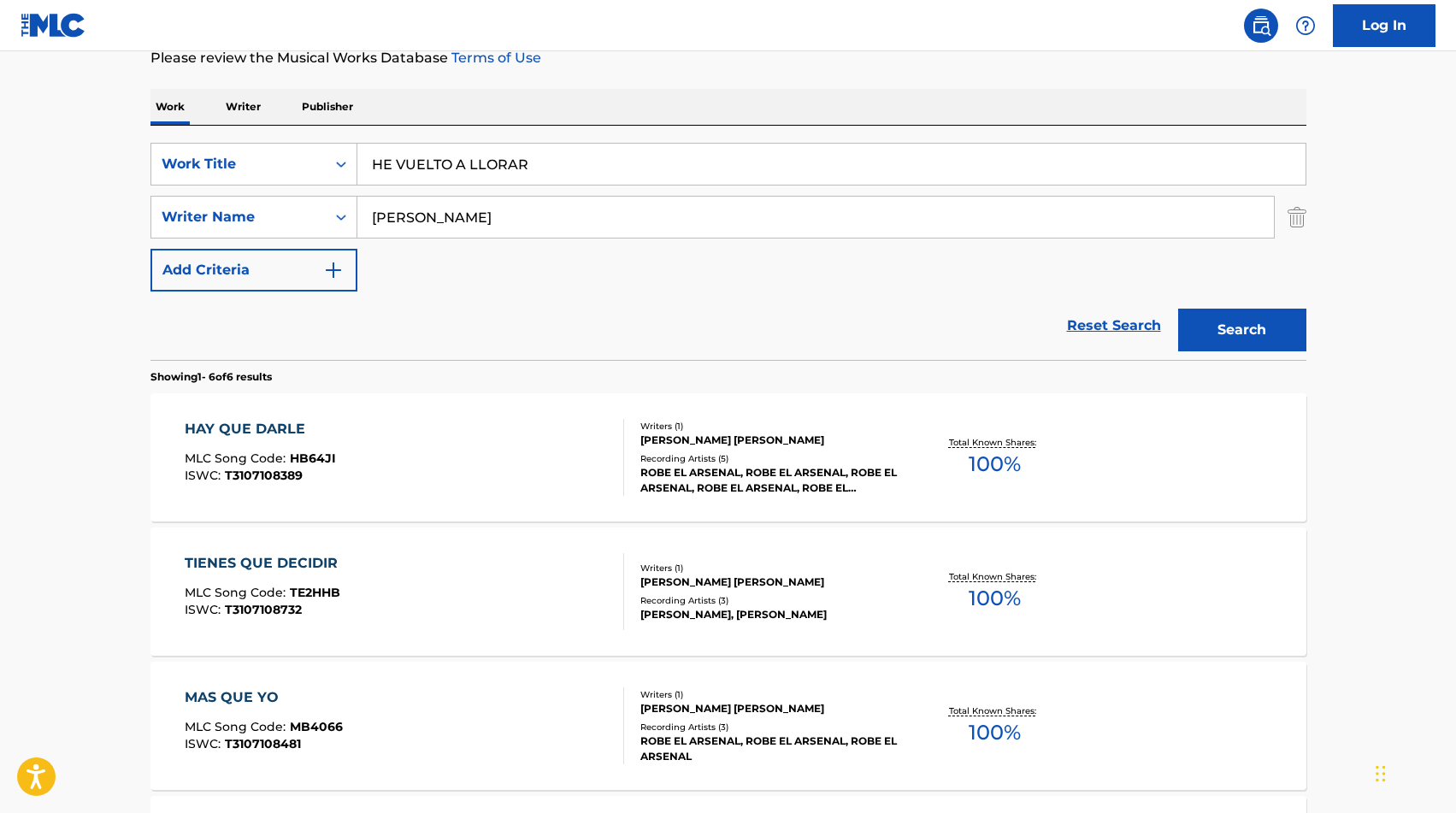
click at [439, 215] on input "[PERSON_NAME]" at bounding box center [816, 217] width 917 height 41
click at [1178, 309] on button "Search" at bounding box center [1242, 330] width 128 height 43
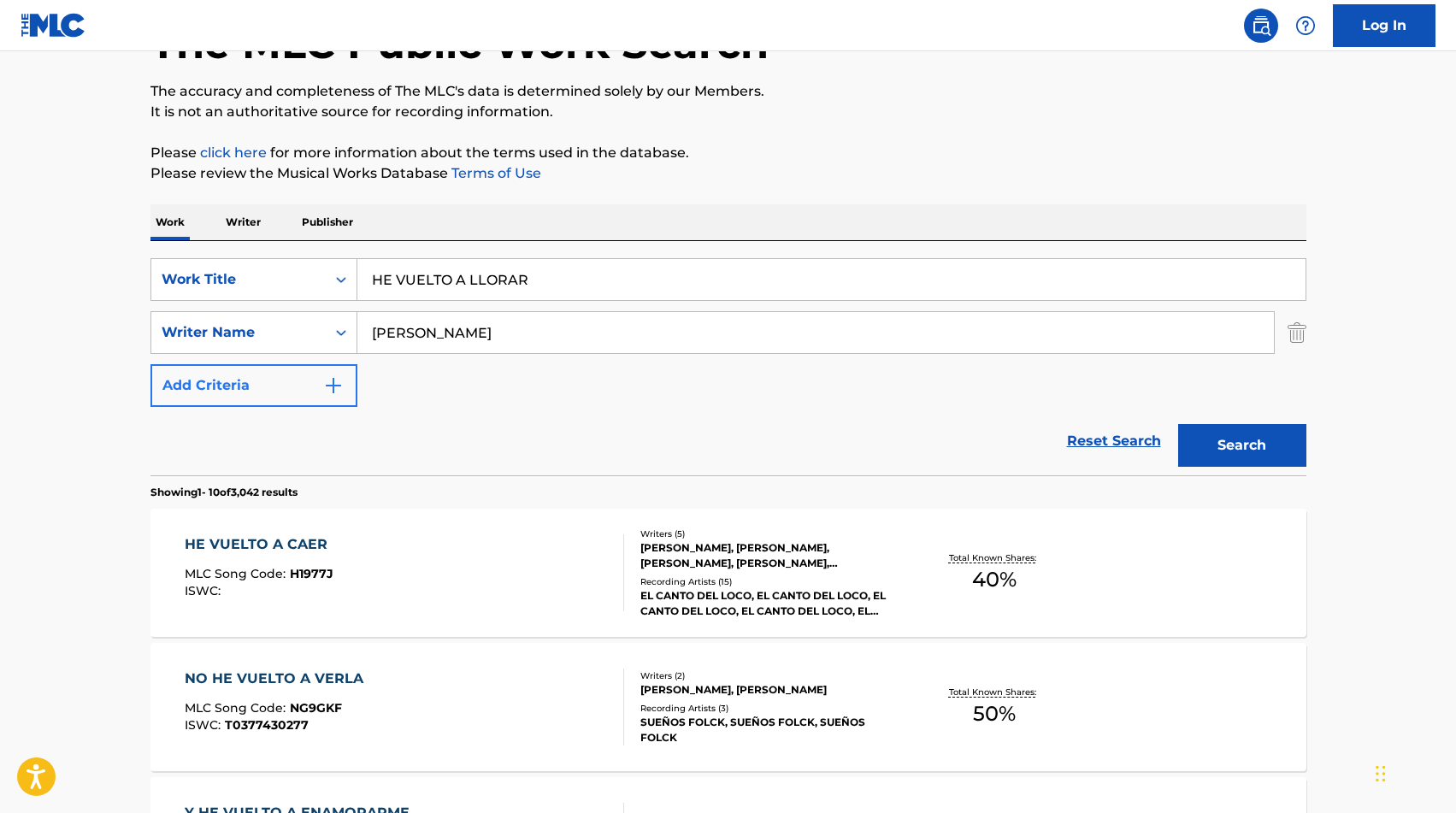
scroll to position [0, 0]
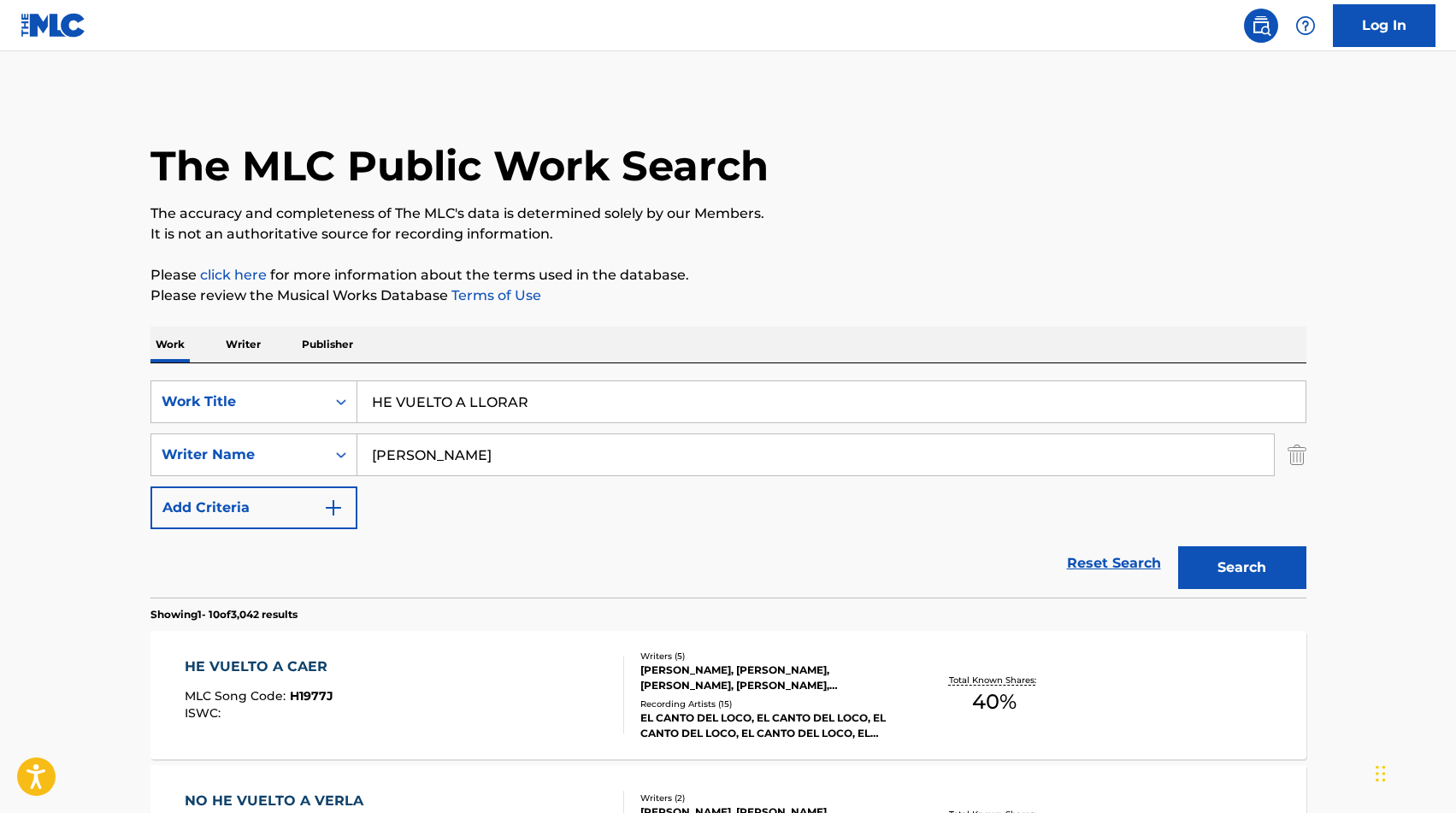
click at [412, 454] on input "[PERSON_NAME]" at bounding box center [816, 455] width 917 height 41
type input "[PERSON_NAME]"
click at [1178, 547] on button "Search" at bounding box center [1242, 568] width 128 height 43
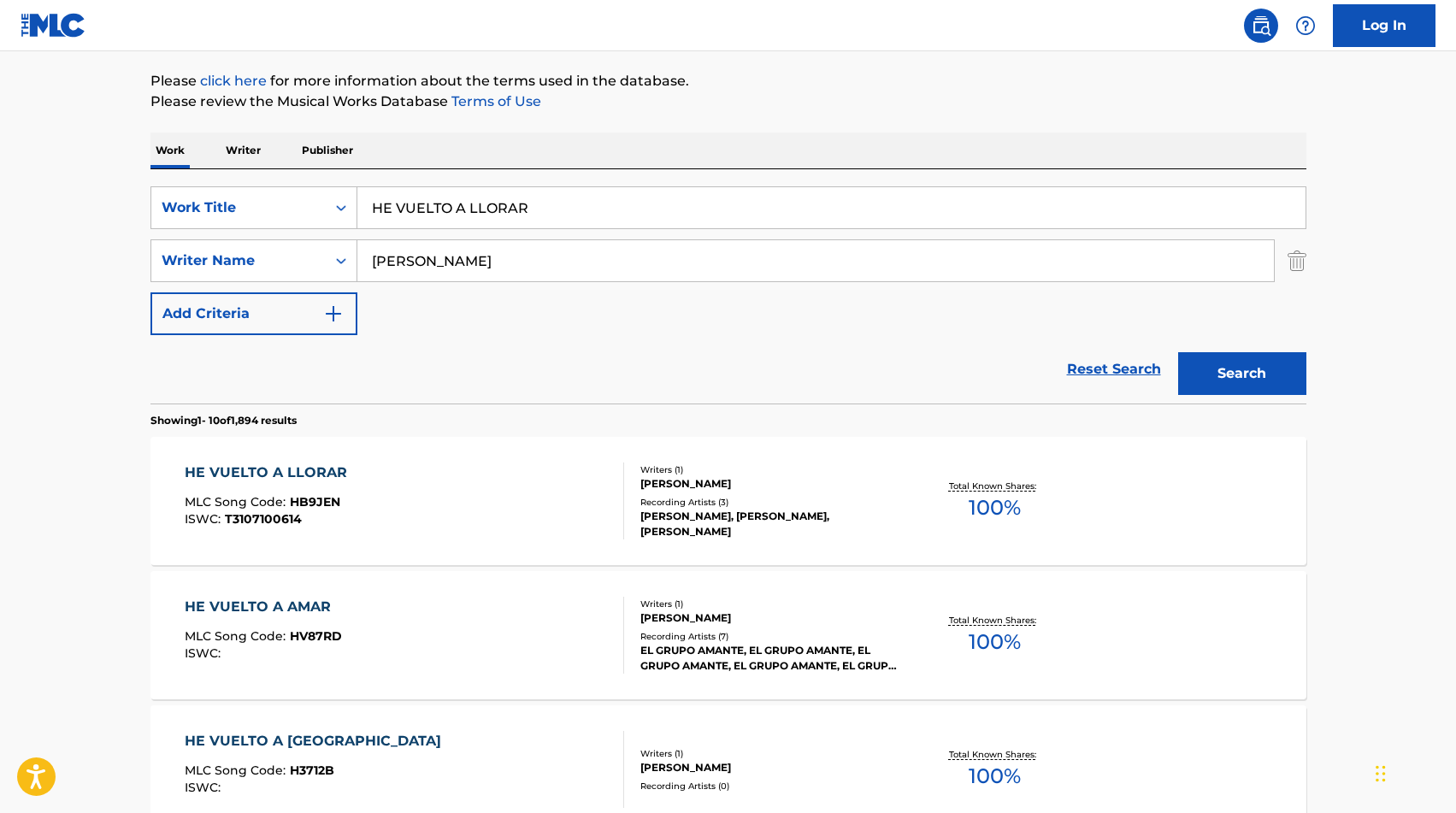
scroll to position [203, 0]
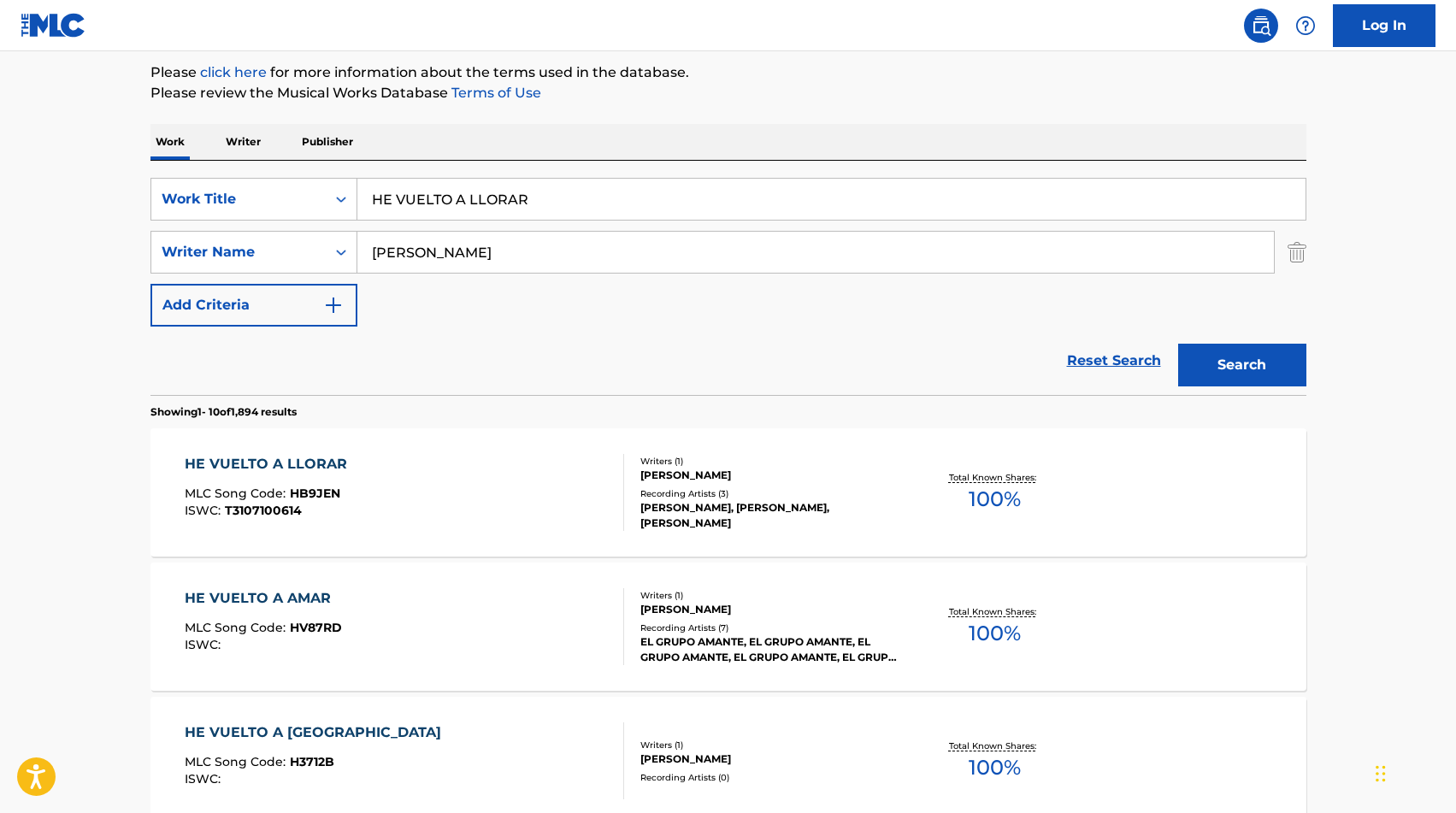
click at [417, 490] on div "HE VUELTO A LLORAR MLC Song Code : HB9JEN ISWC : T3107100614" at bounding box center [404, 491] width 439 height 77
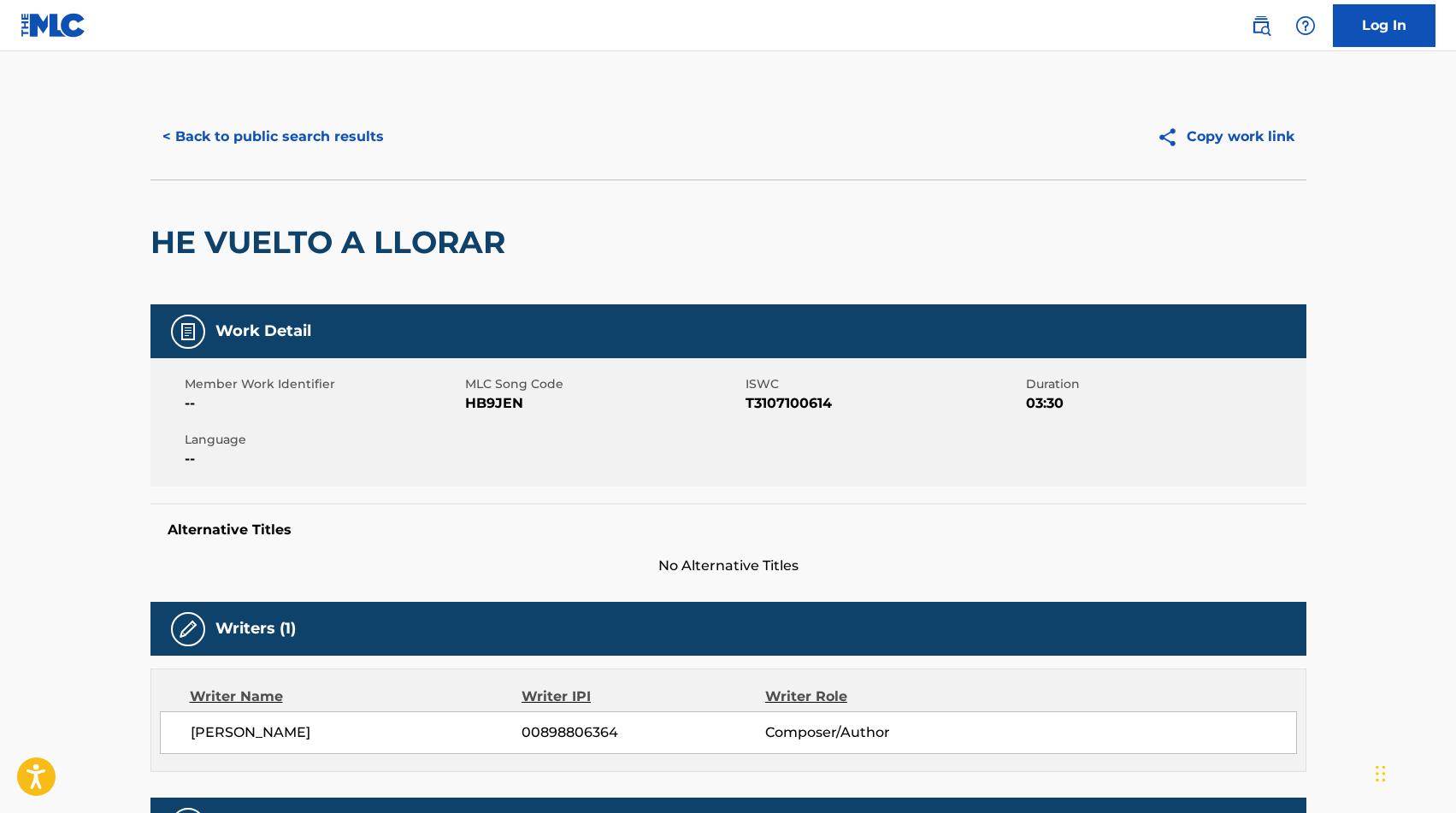
click at [497, 409] on span "HB9JEN" at bounding box center [603, 403] width 276 height 20
copy span "HB9JEN"
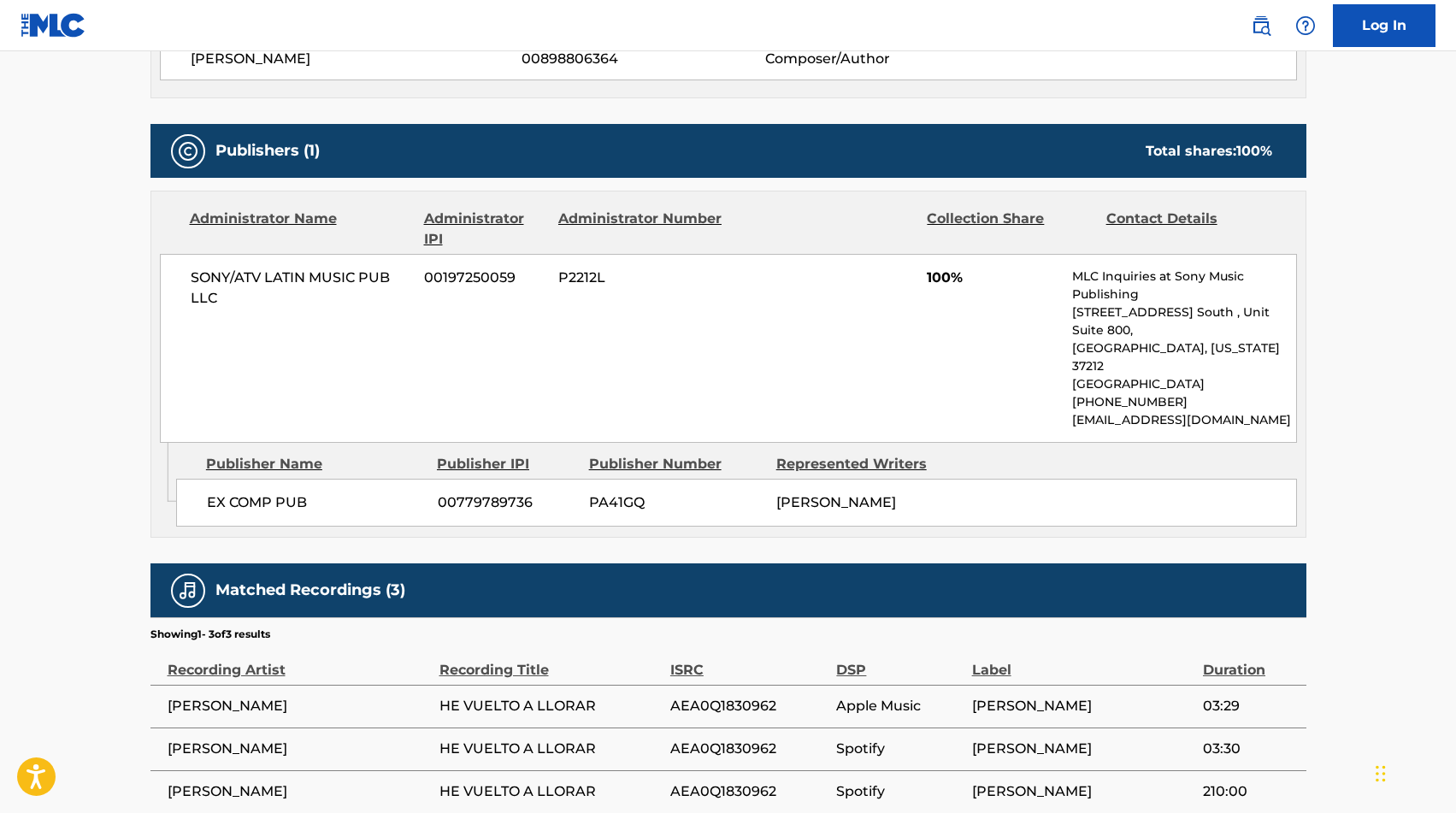
scroll to position [761, 0]
